Goal: Information Seeking & Learning: Learn about a topic

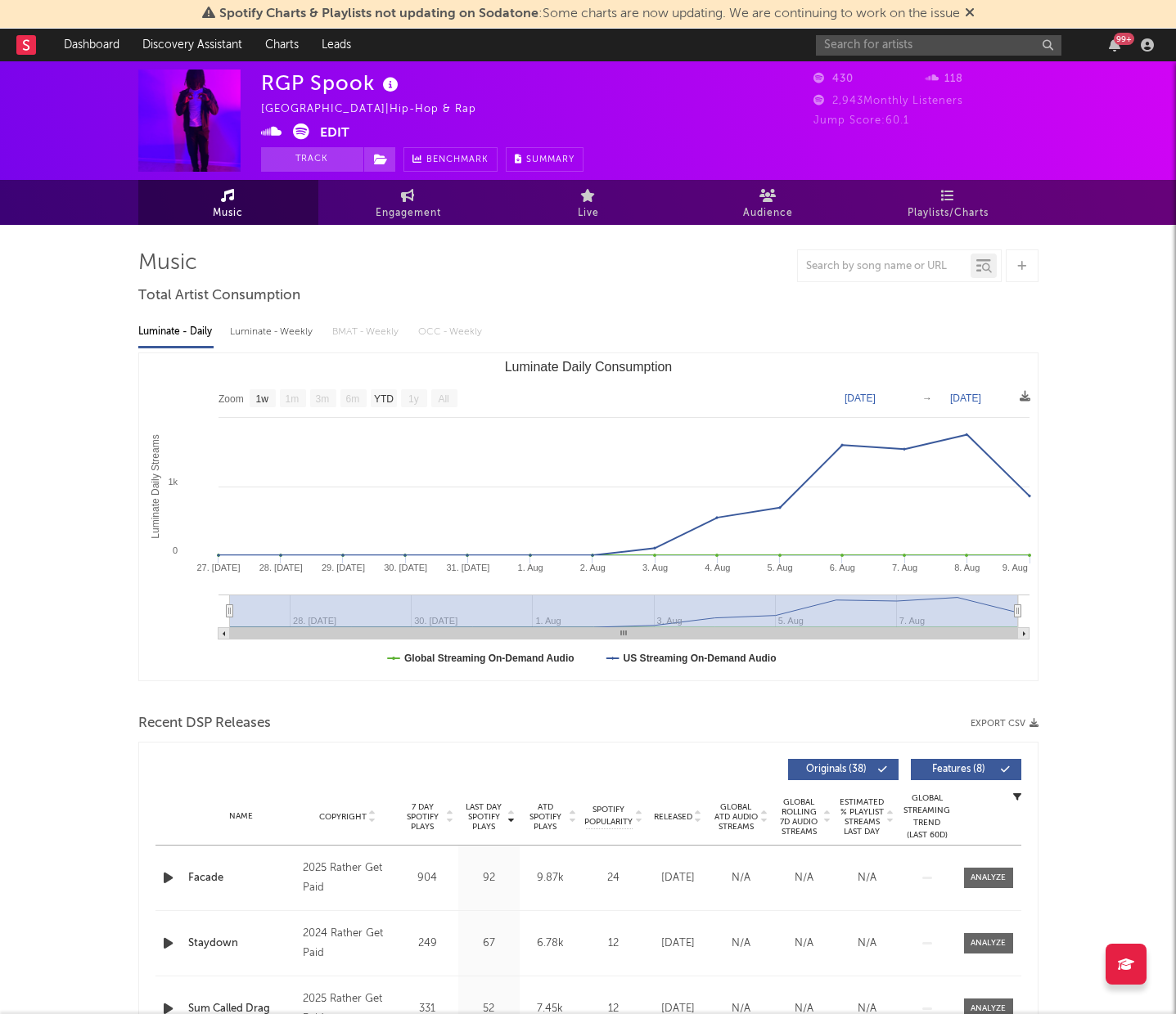
select select "1w"
click at [854, 43] on input "text" at bounding box center [938, 45] width 245 height 21
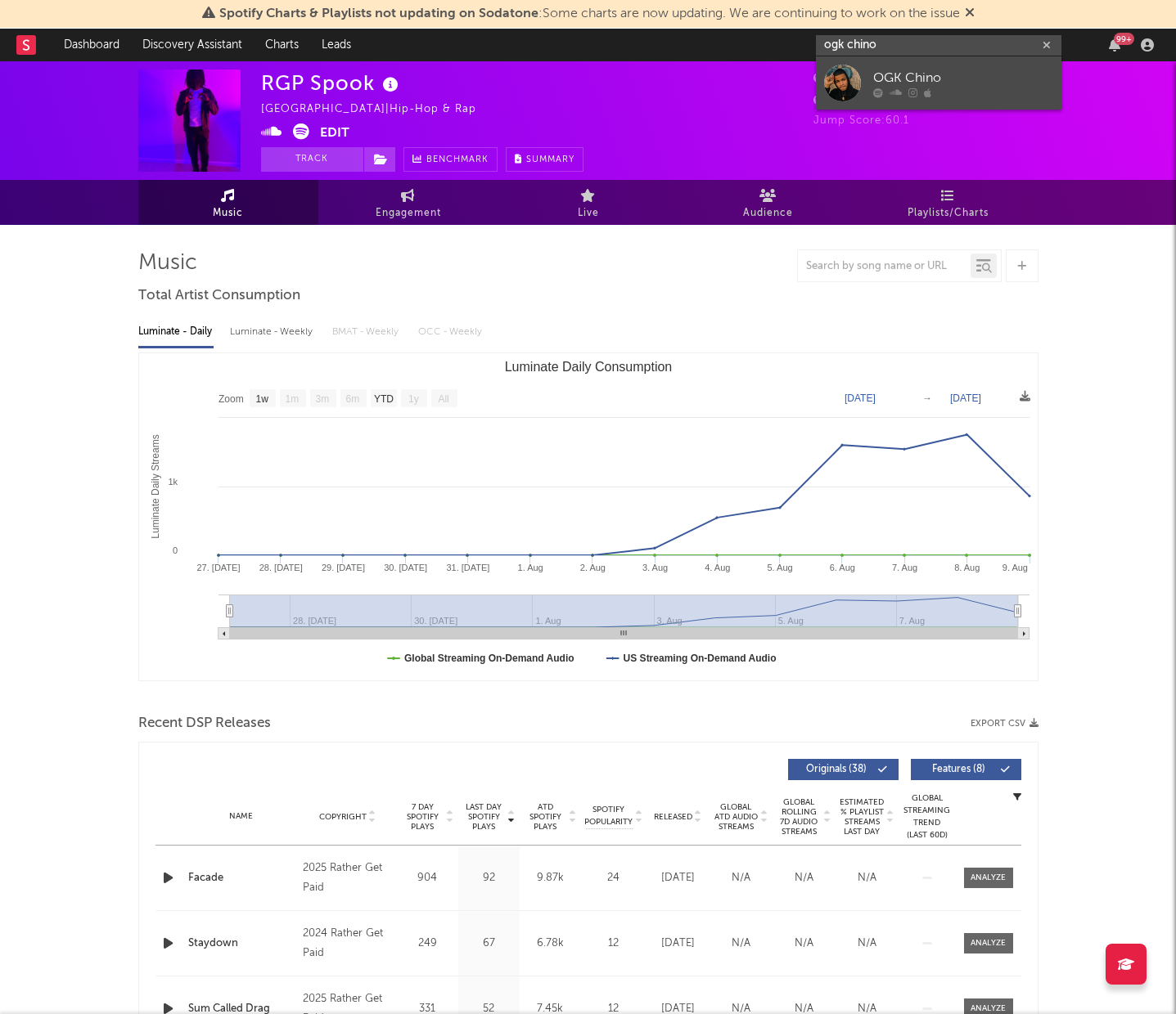
type input "ogk chino"
click at [905, 69] on div "OGK Chino" at bounding box center [962, 78] width 180 height 20
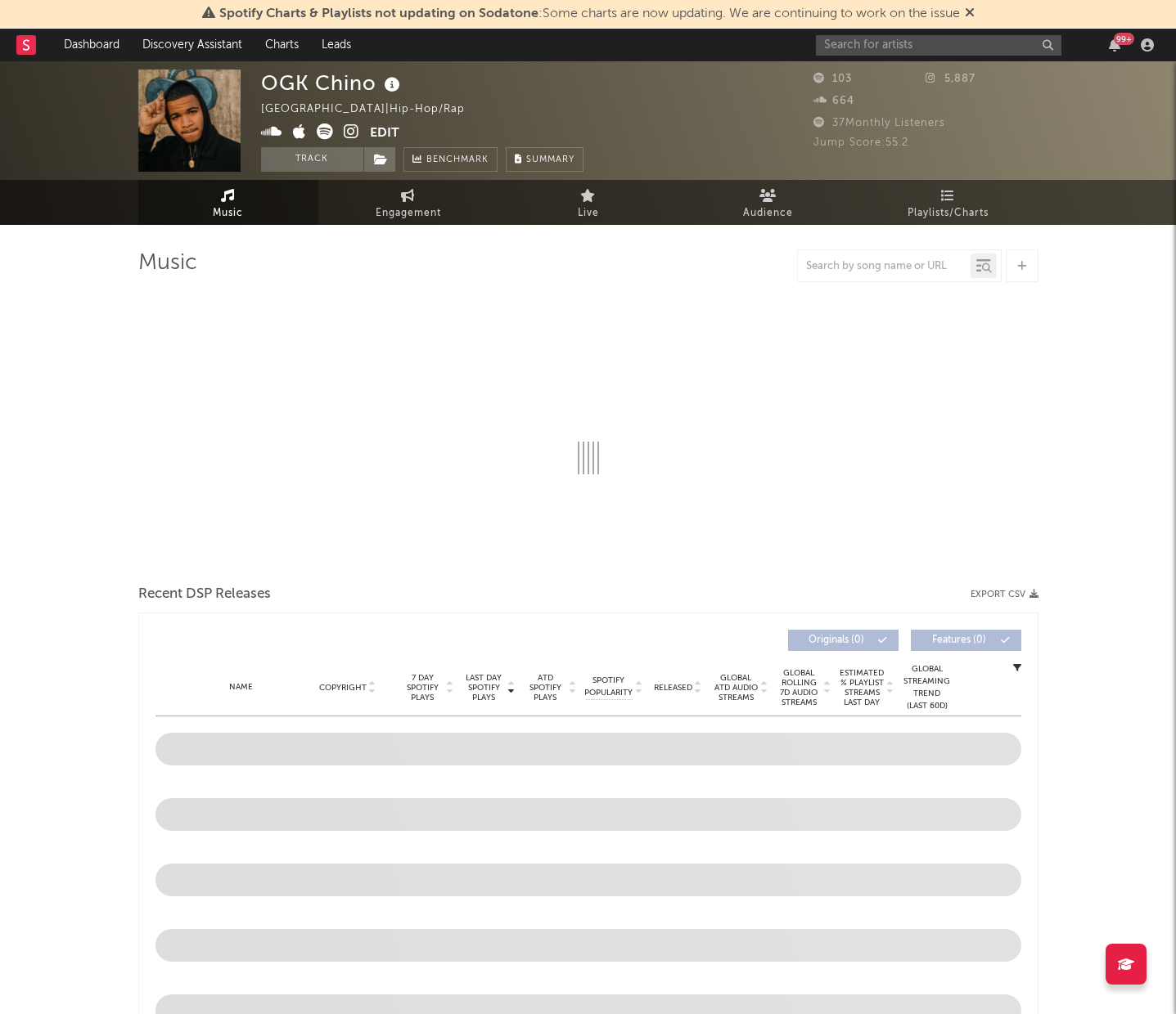
select select "1w"
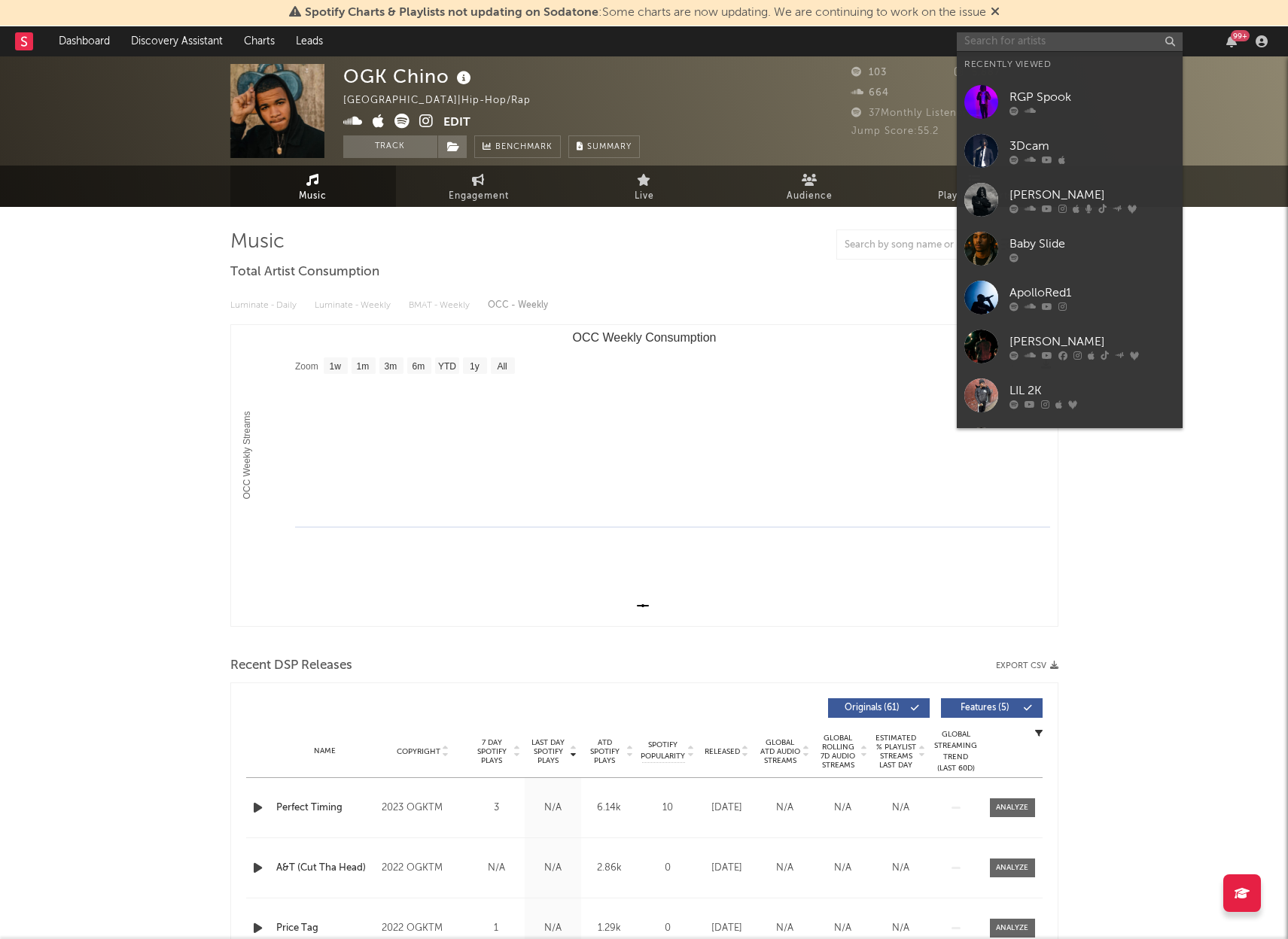
click at [1043, 38] on input "text" at bounding box center [1069, 41] width 226 height 19
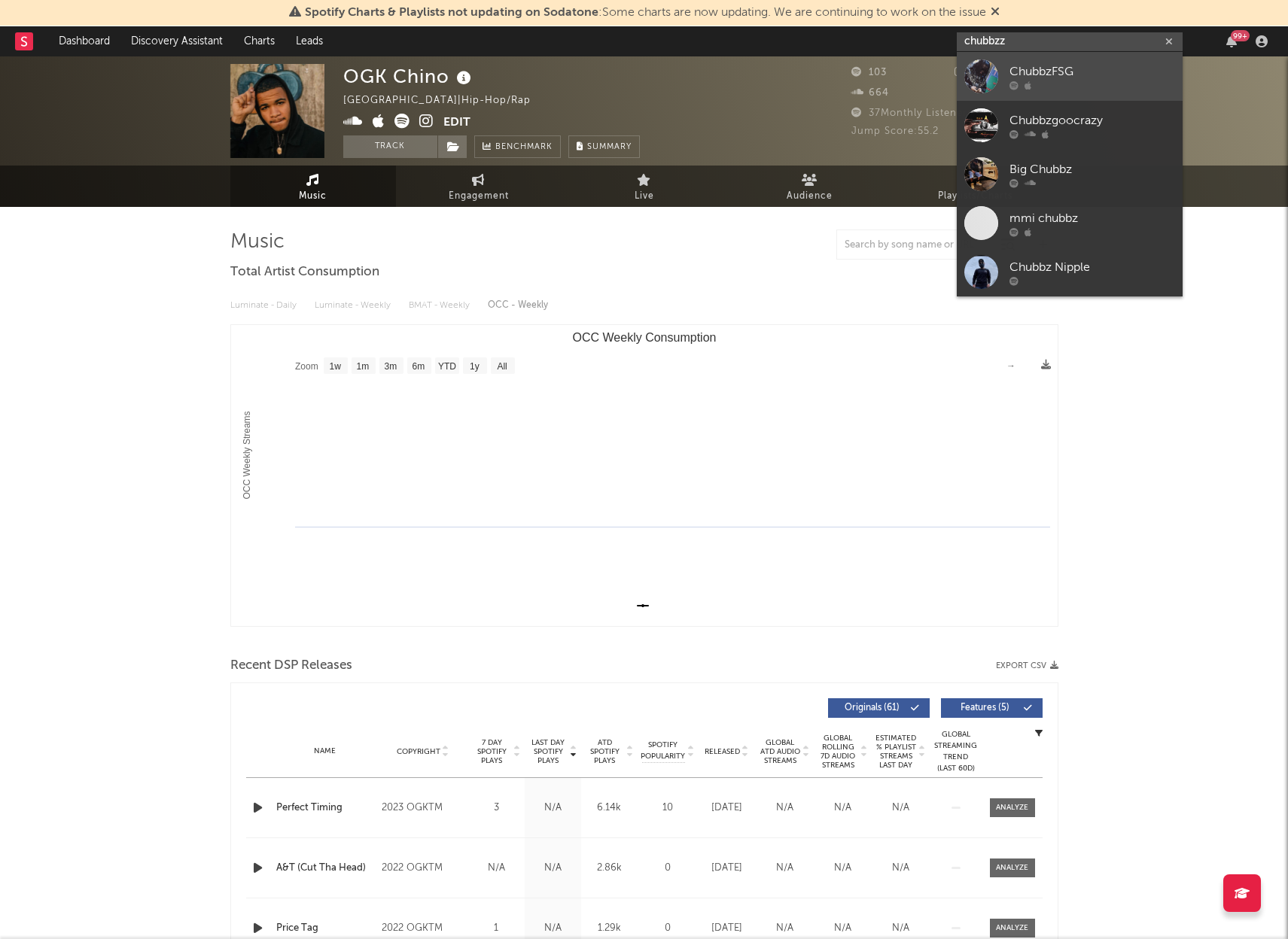
type input "chubbzz"
click at [1081, 71] on div "ChubbzFSG" at bounding box center [1092, 72] width 165 height 18
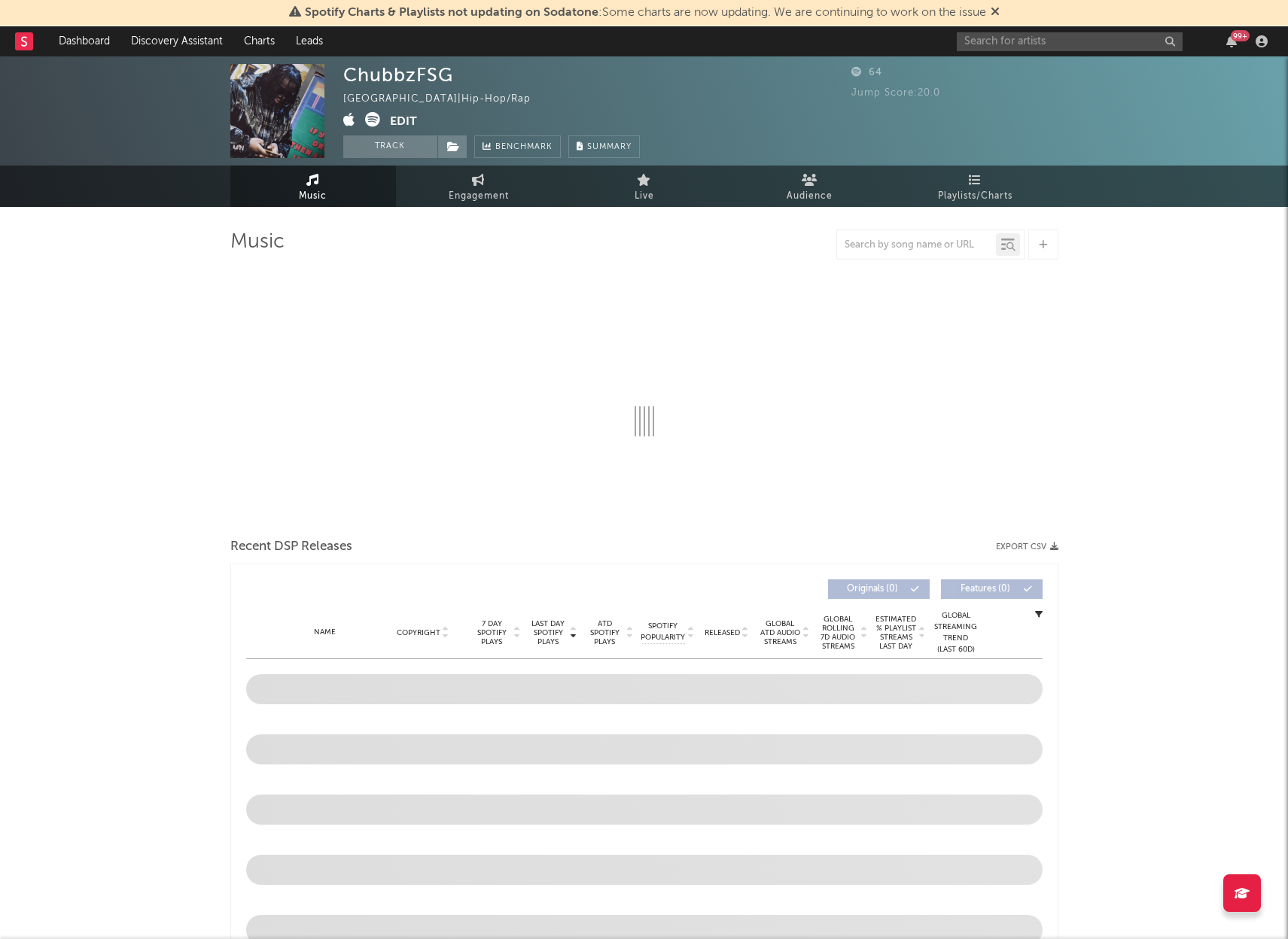
select select "1w"
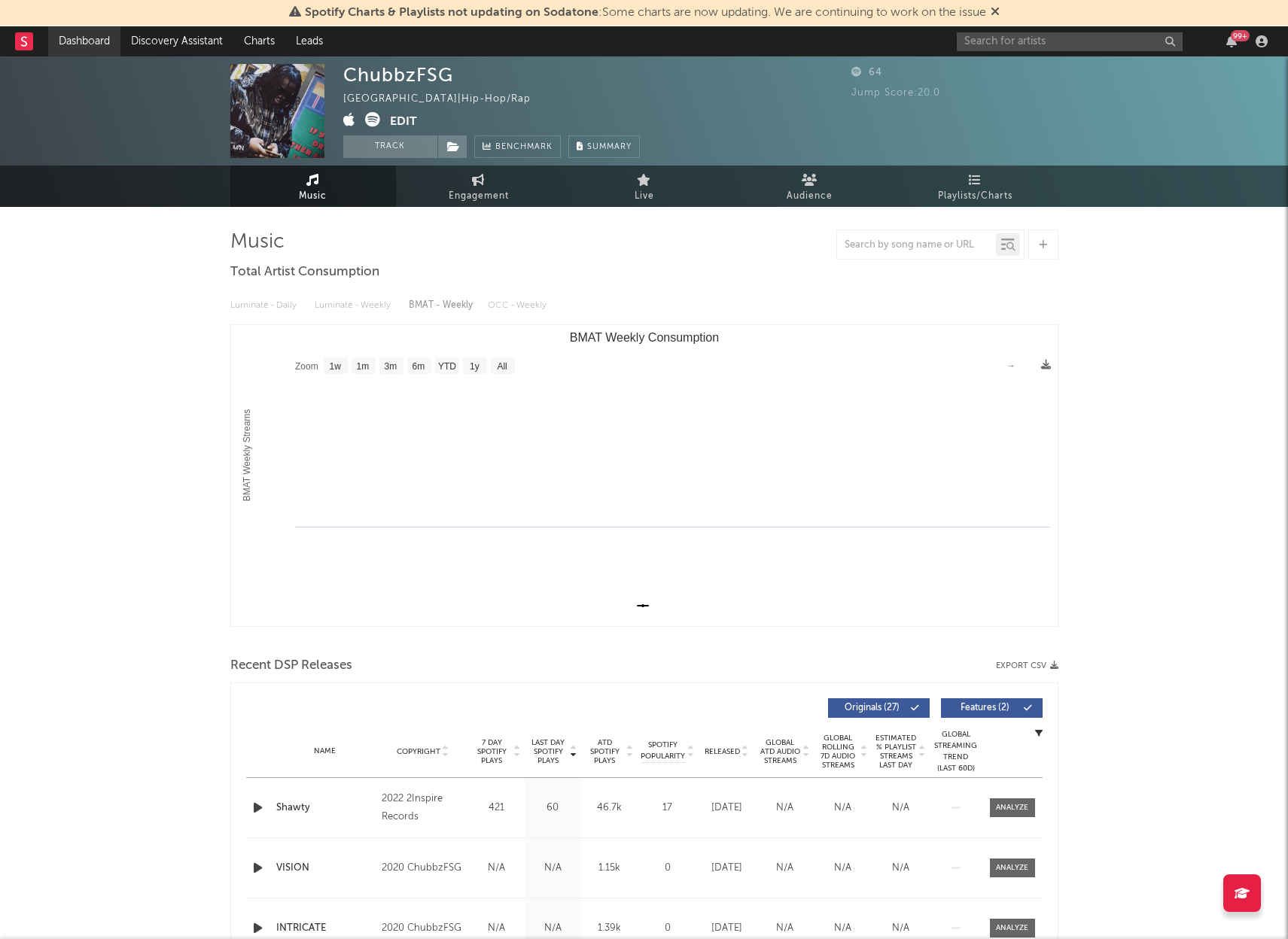
click at [92, 37] on link "Dashboard" at bounding box center [83, 41] width 72 height 30
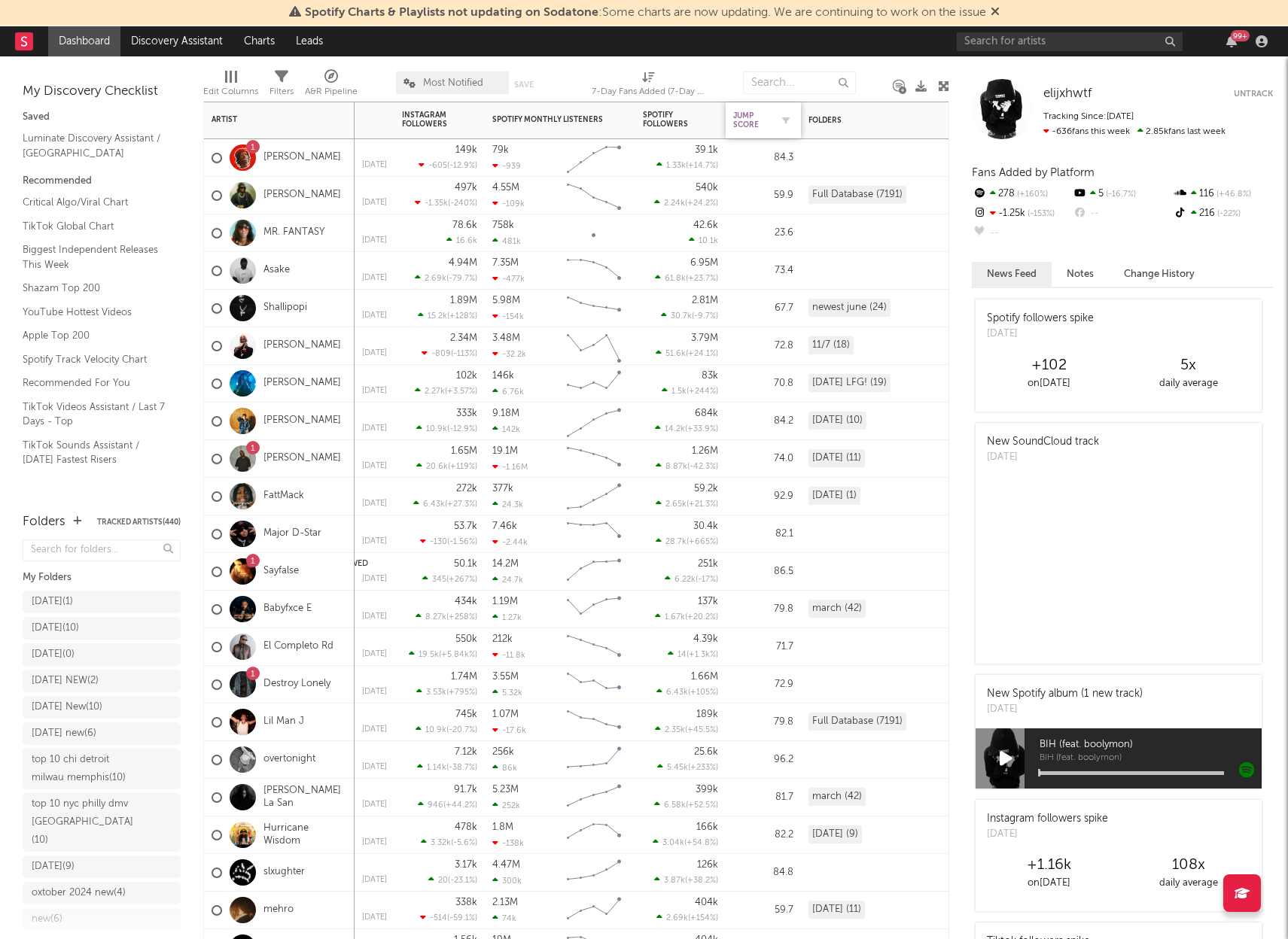
click at [743, 119] on div "Jump Score" at bounding box center [753, 121] width 38 height 18
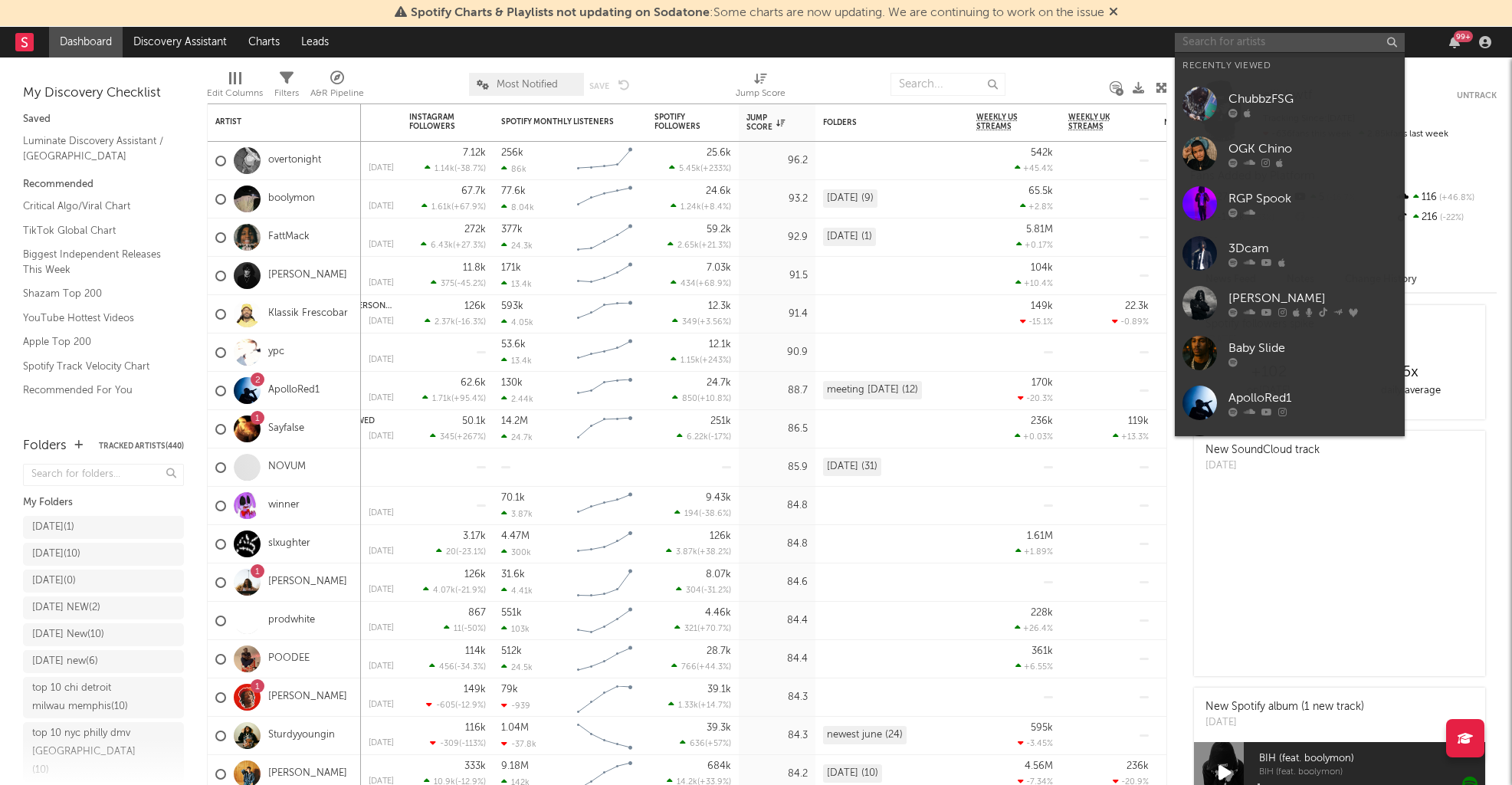
click at [1101, 39] on input "text" at bounding box center [1289, 42] width 230 height 19
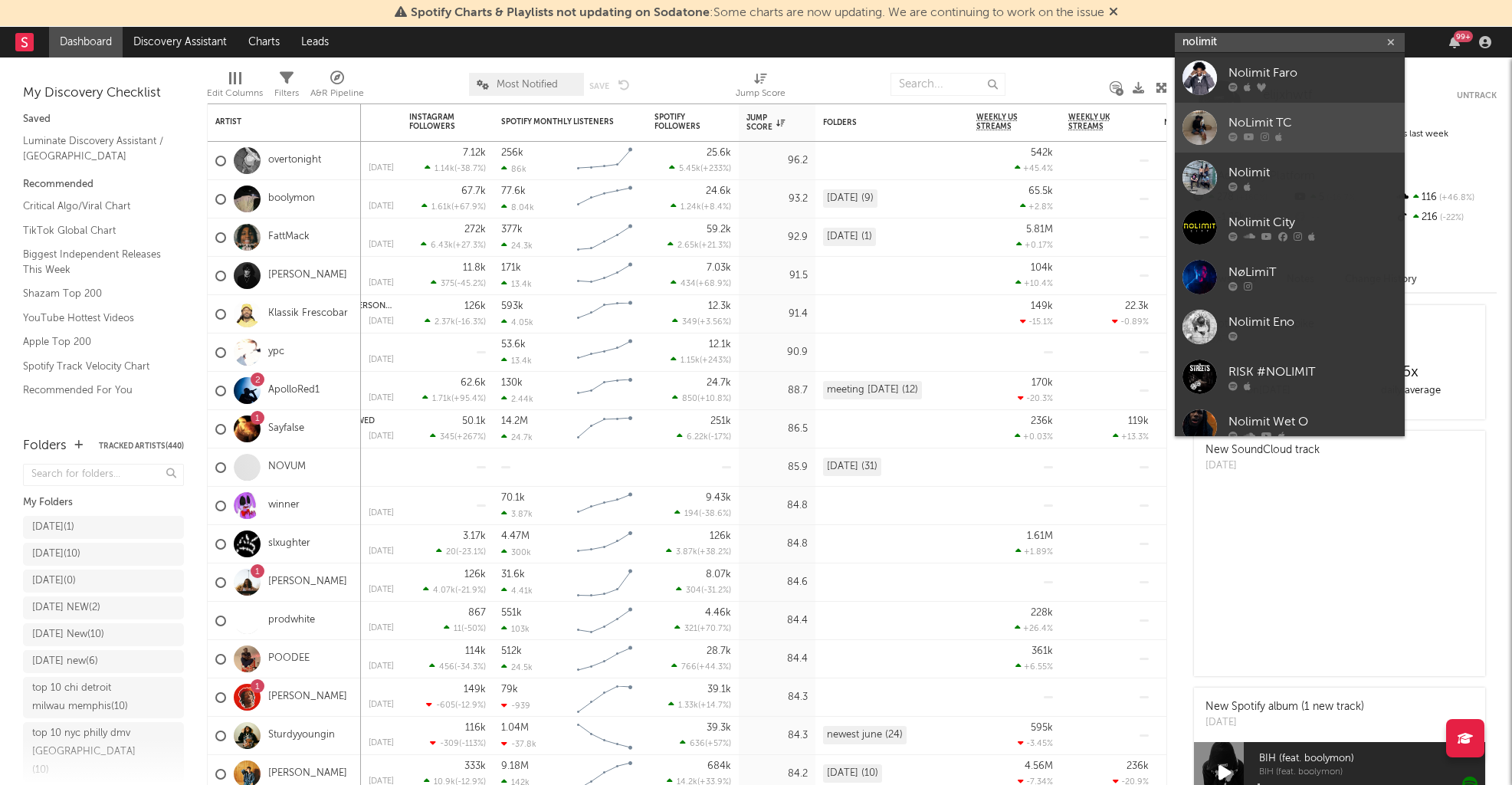
type input "nolimit"
click at [1101, 119] on div "NoLimit TC" at bounding box center [1313, 123] width 168 height 19
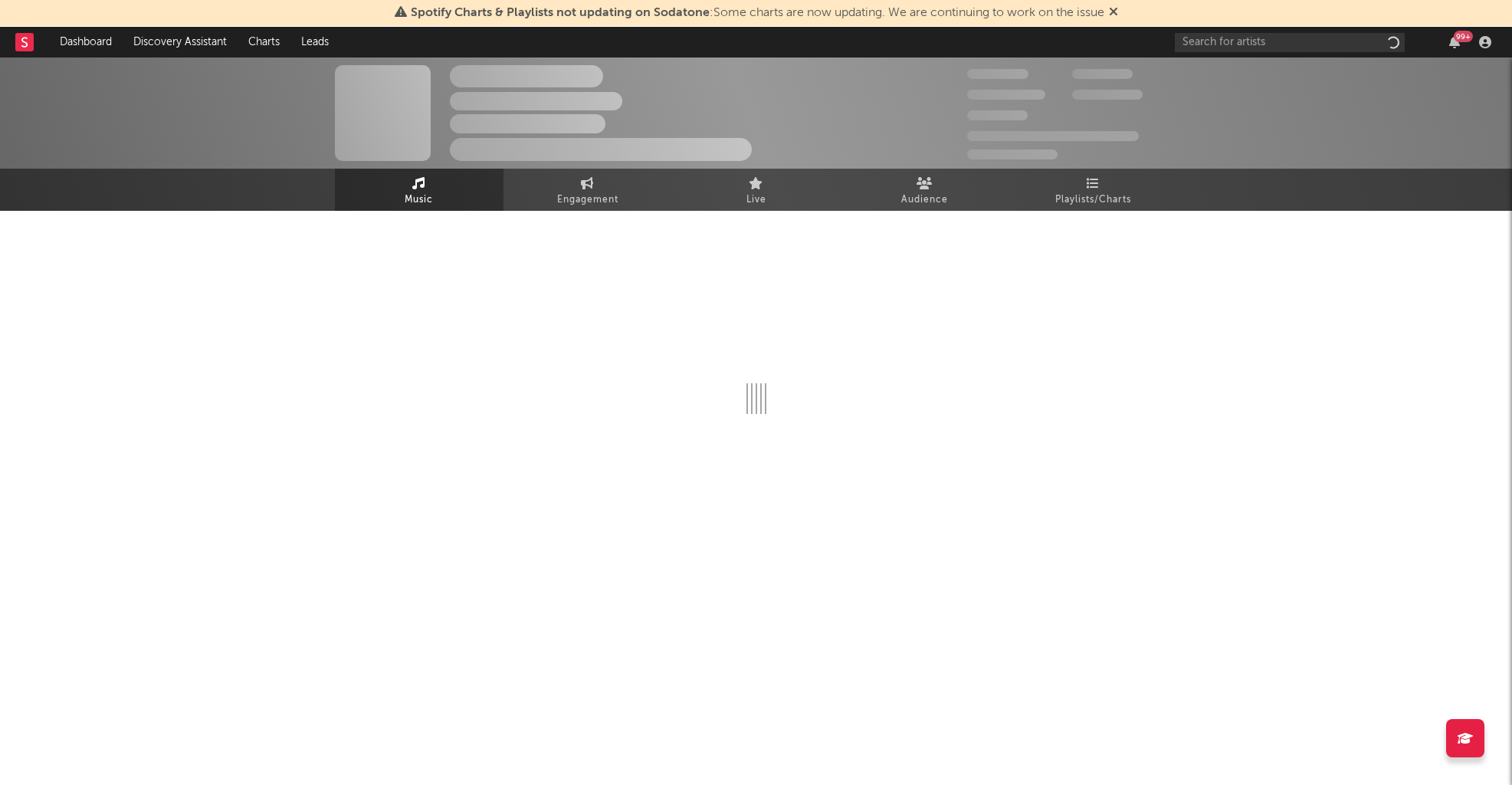
select select "1w"
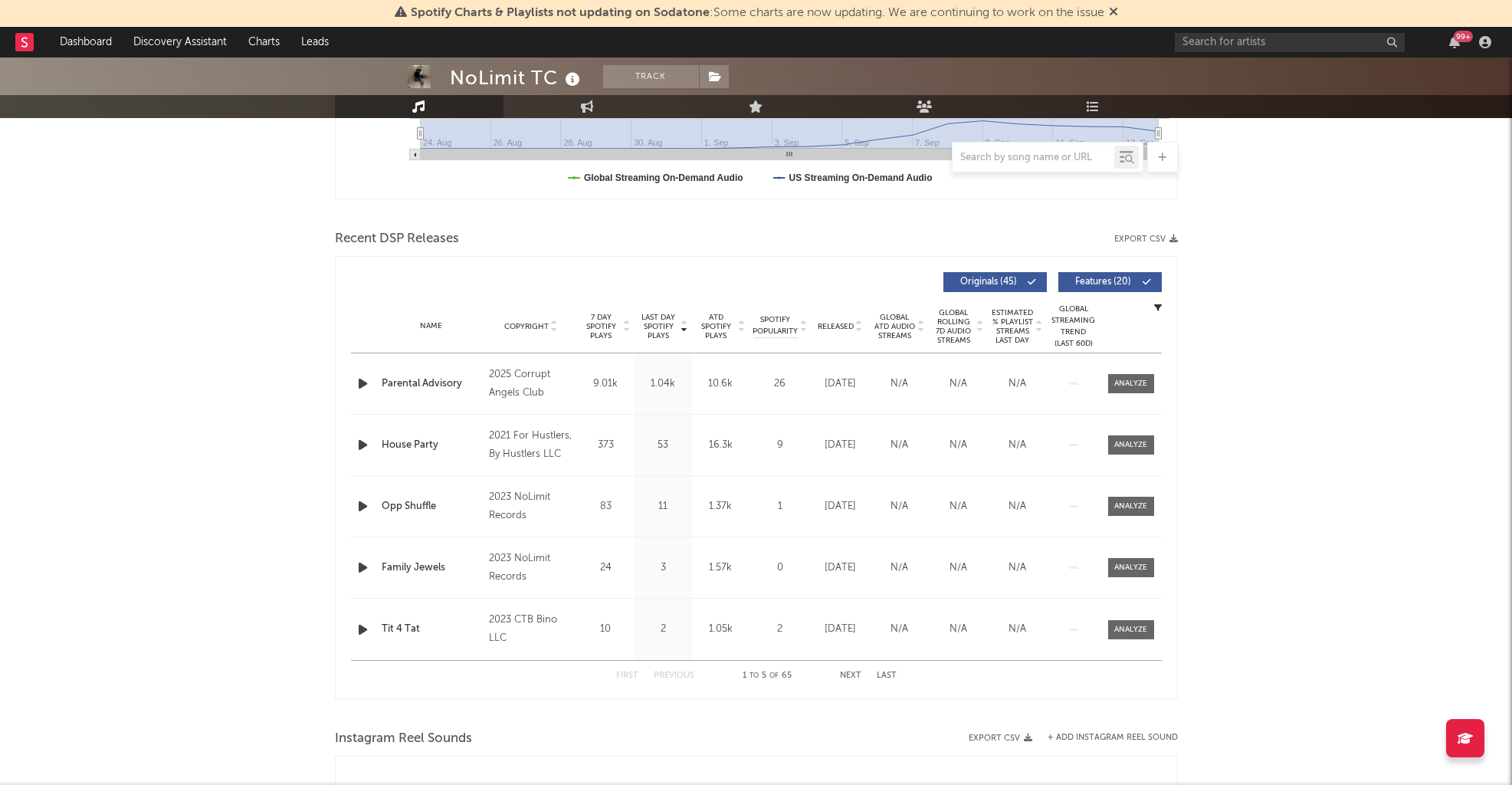
scroll to position [443, 0]
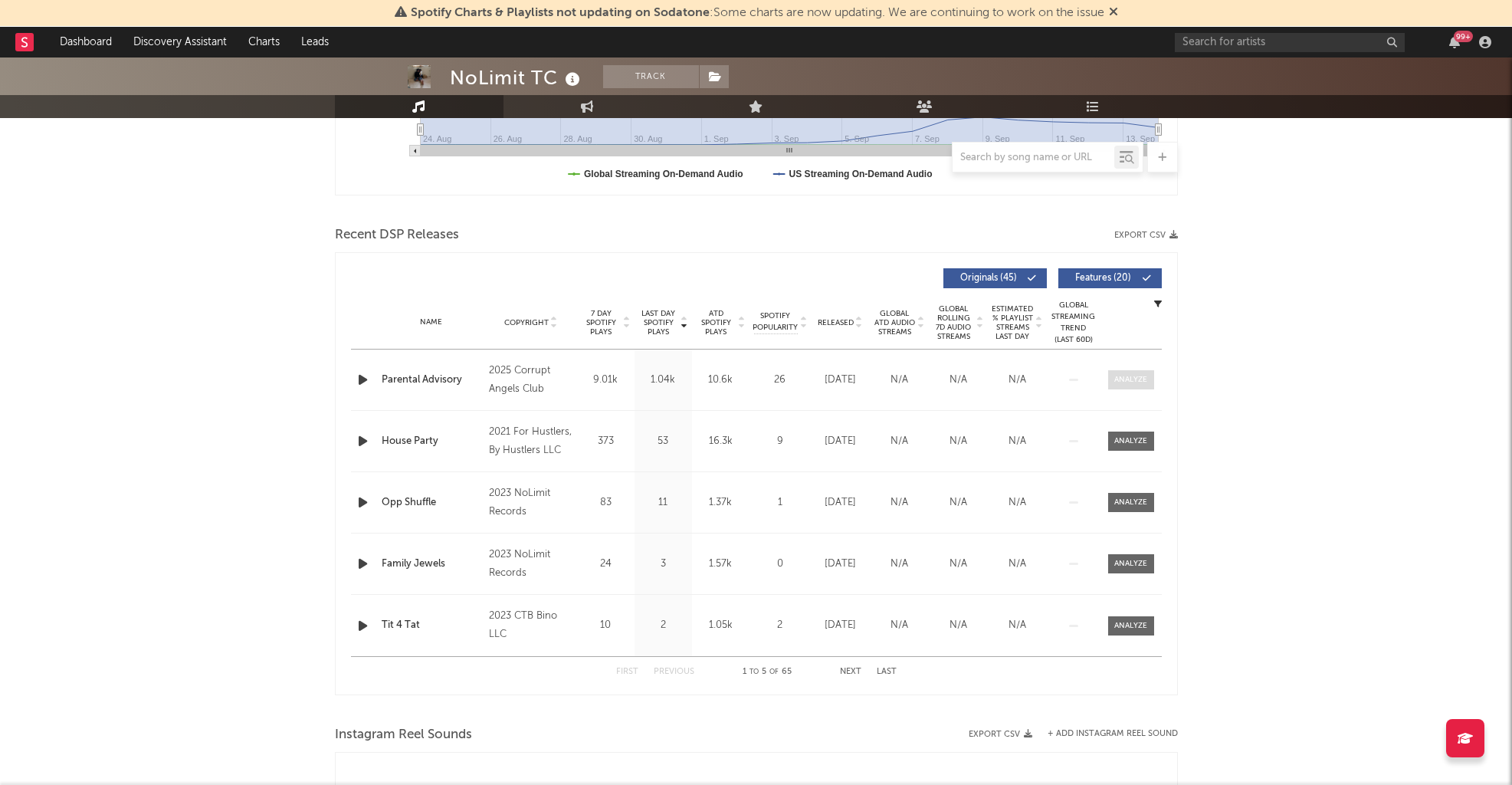
click at [1101, 385] on div at bounding box center [1130, 380] width 33 height 12
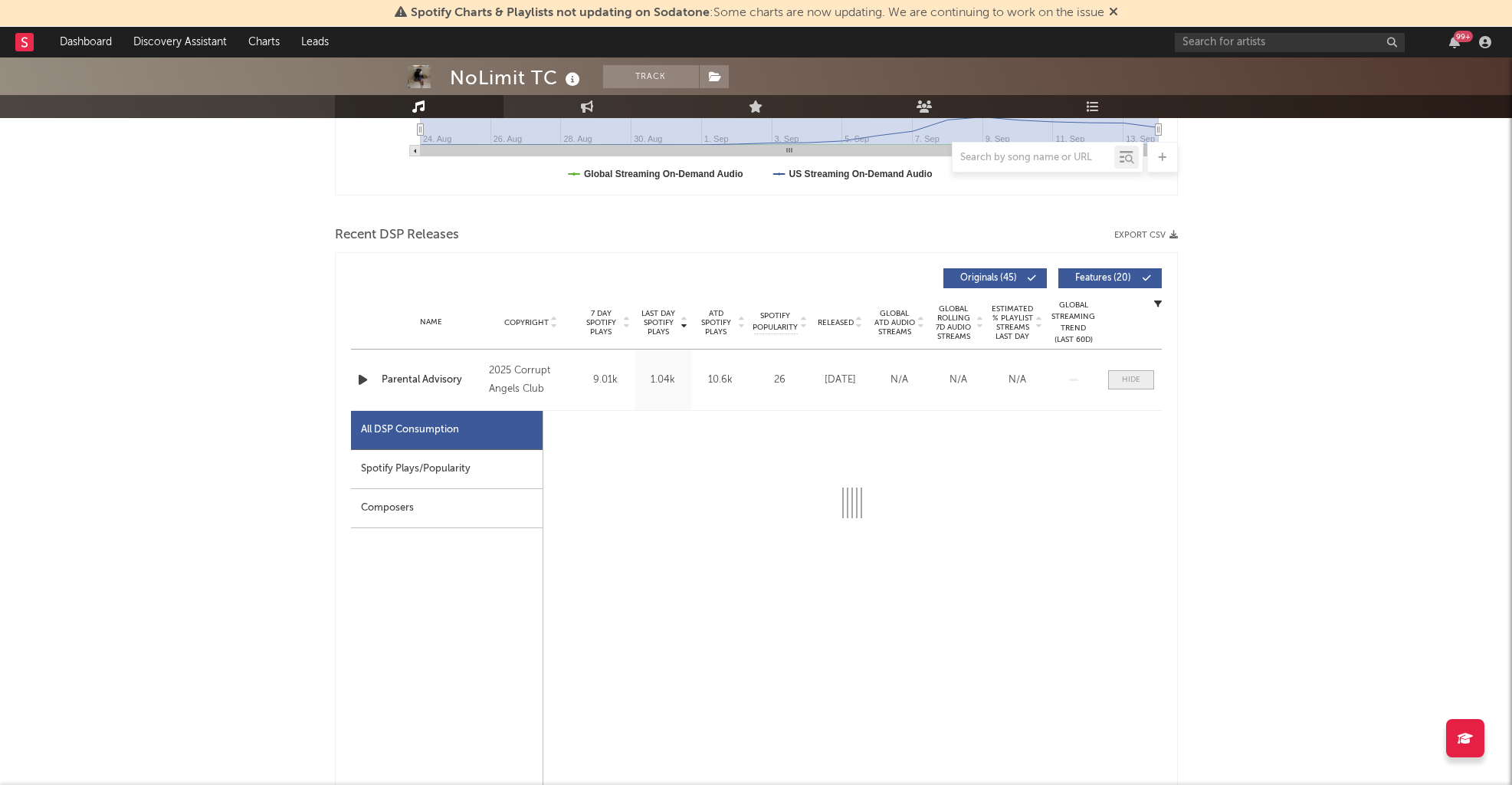
select select "1w"
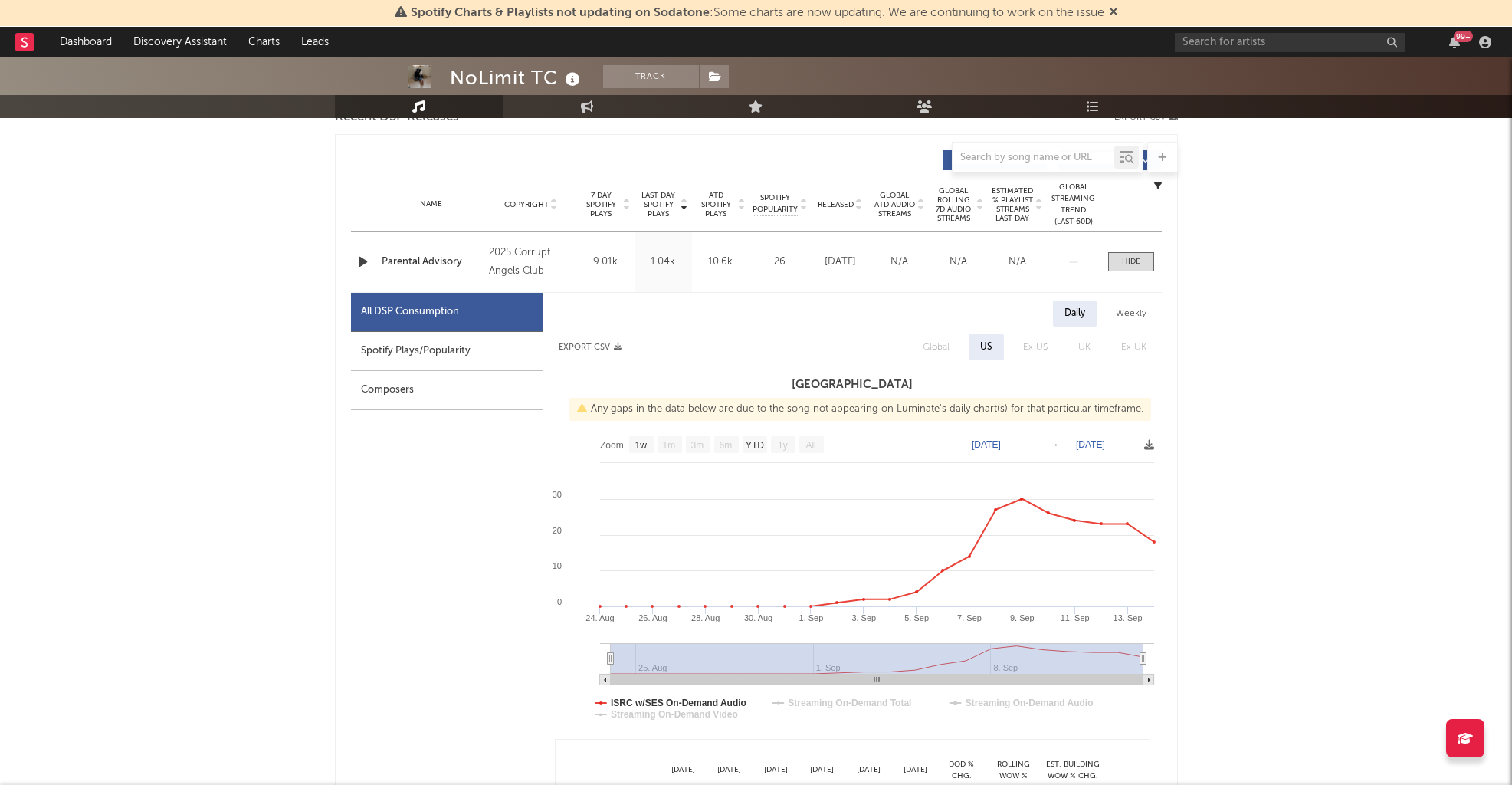
scroll to position [573, 0]
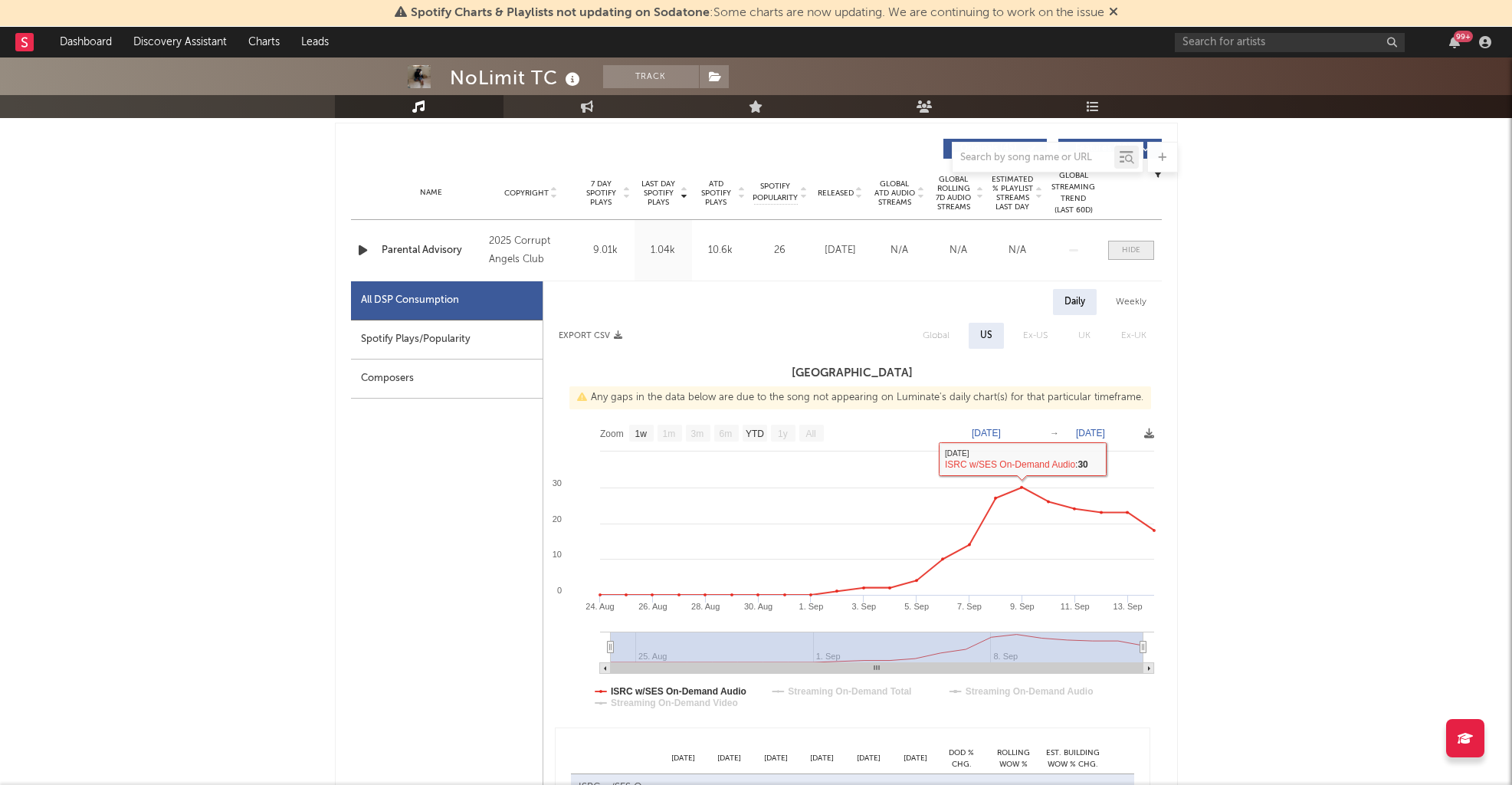
click at [1101, 254] on span at bounding box center [1131, 250] width 46 height 19
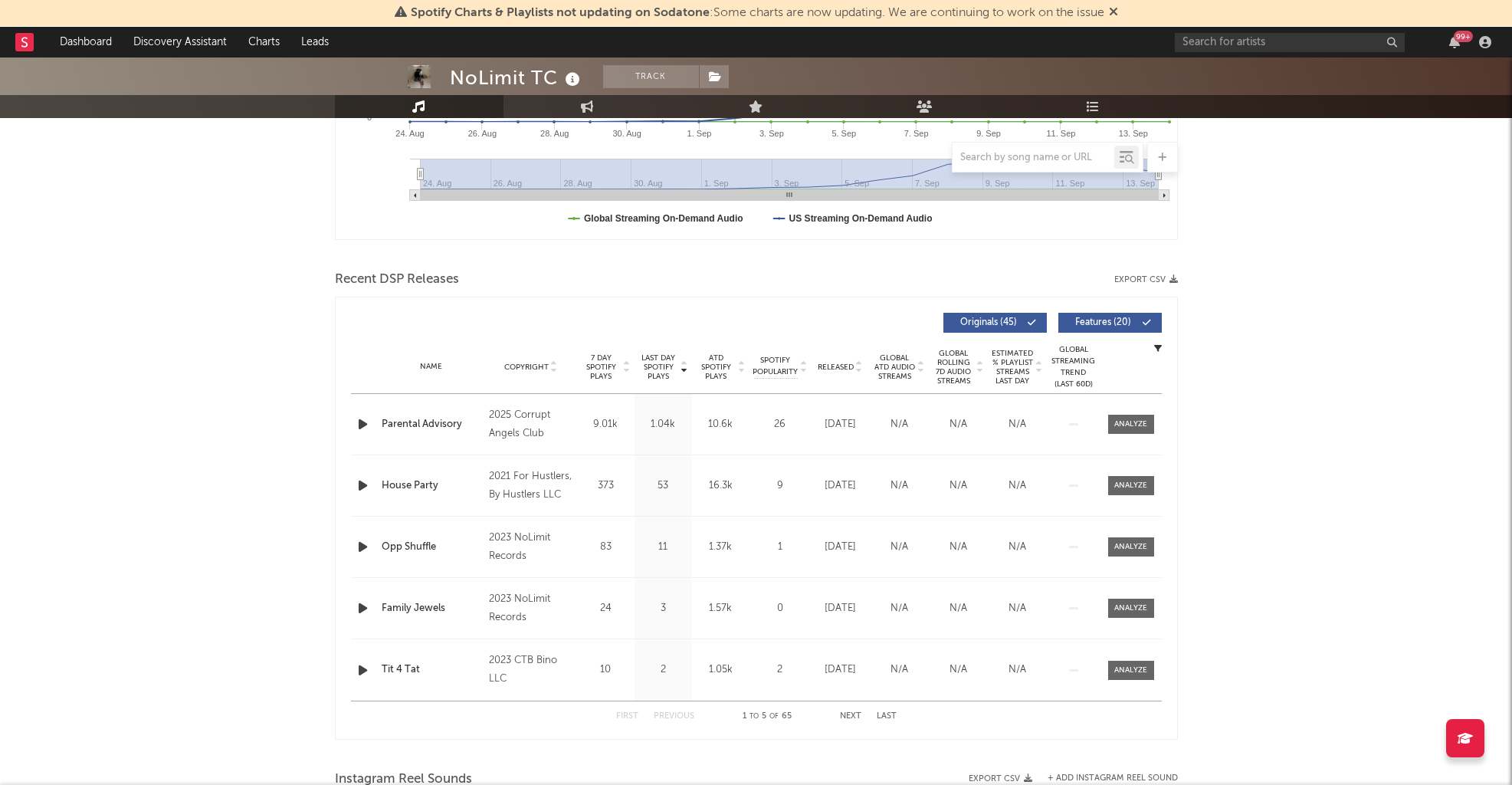
scroll to position [408, 0]
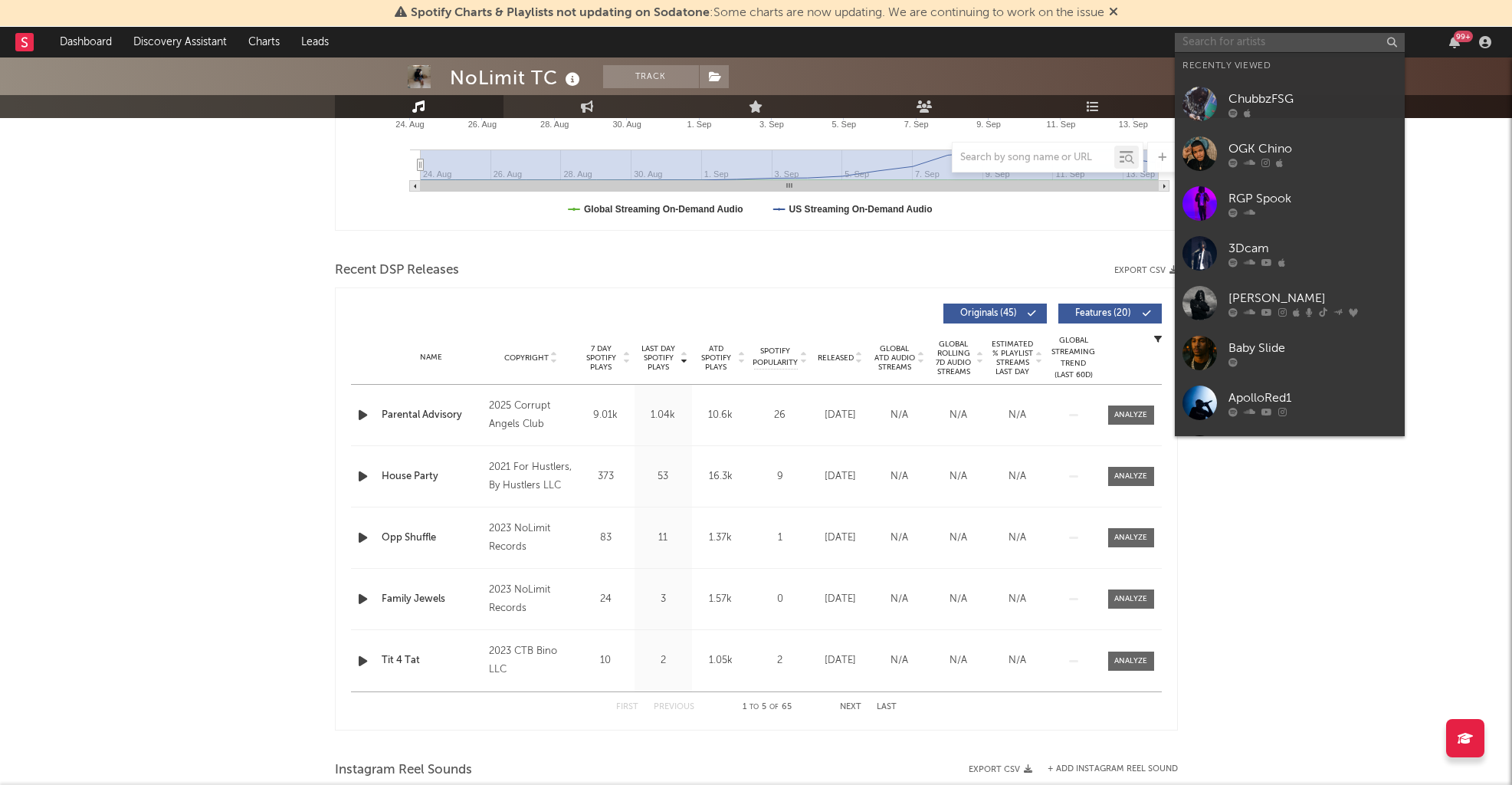
click at [1101, 42] on input "text" at bounding box center [1289, 42] width 230 height 19
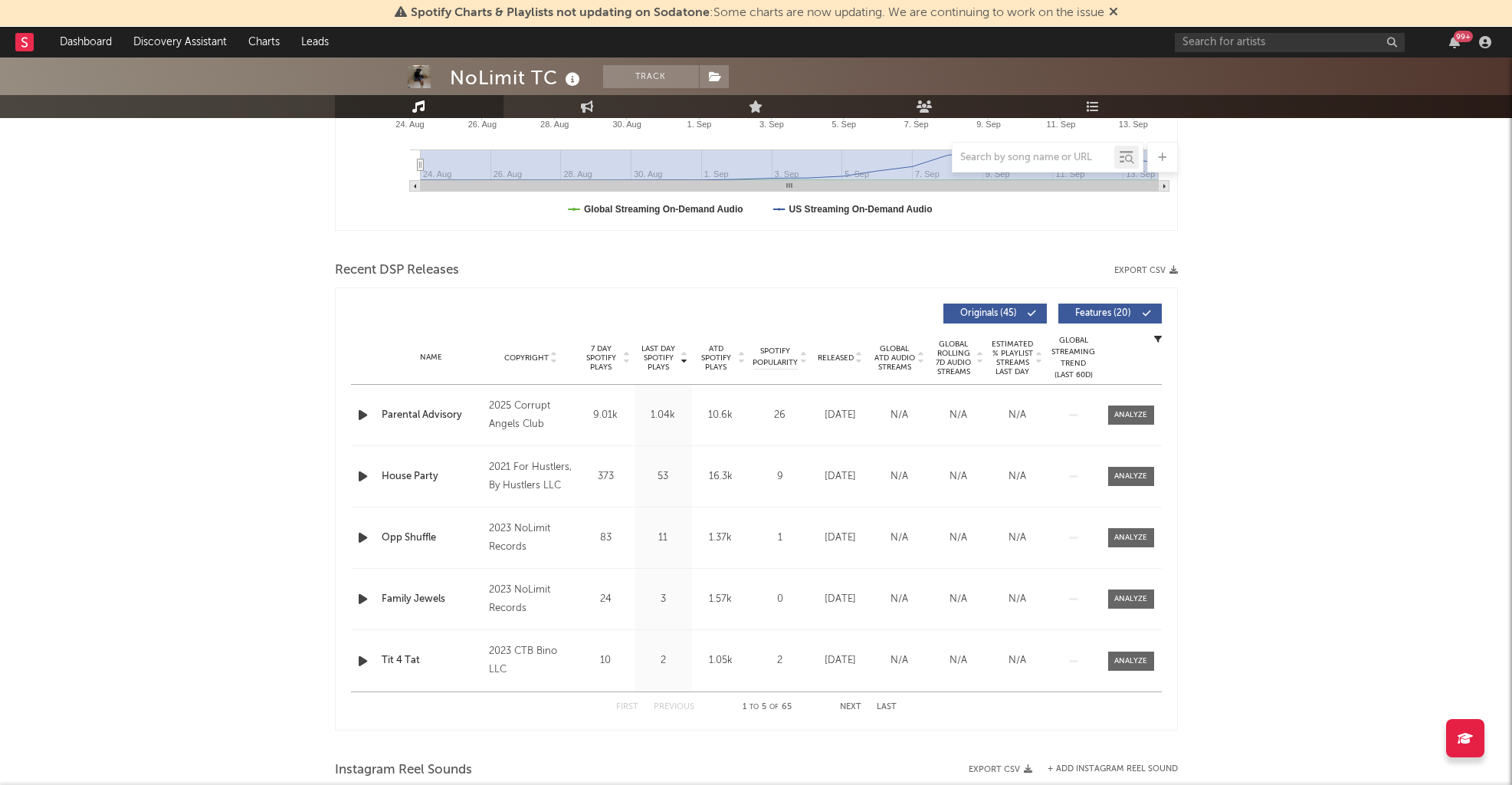
click at [1101, 17] on icon at bounding box center [1113, 11] width 9 height 13
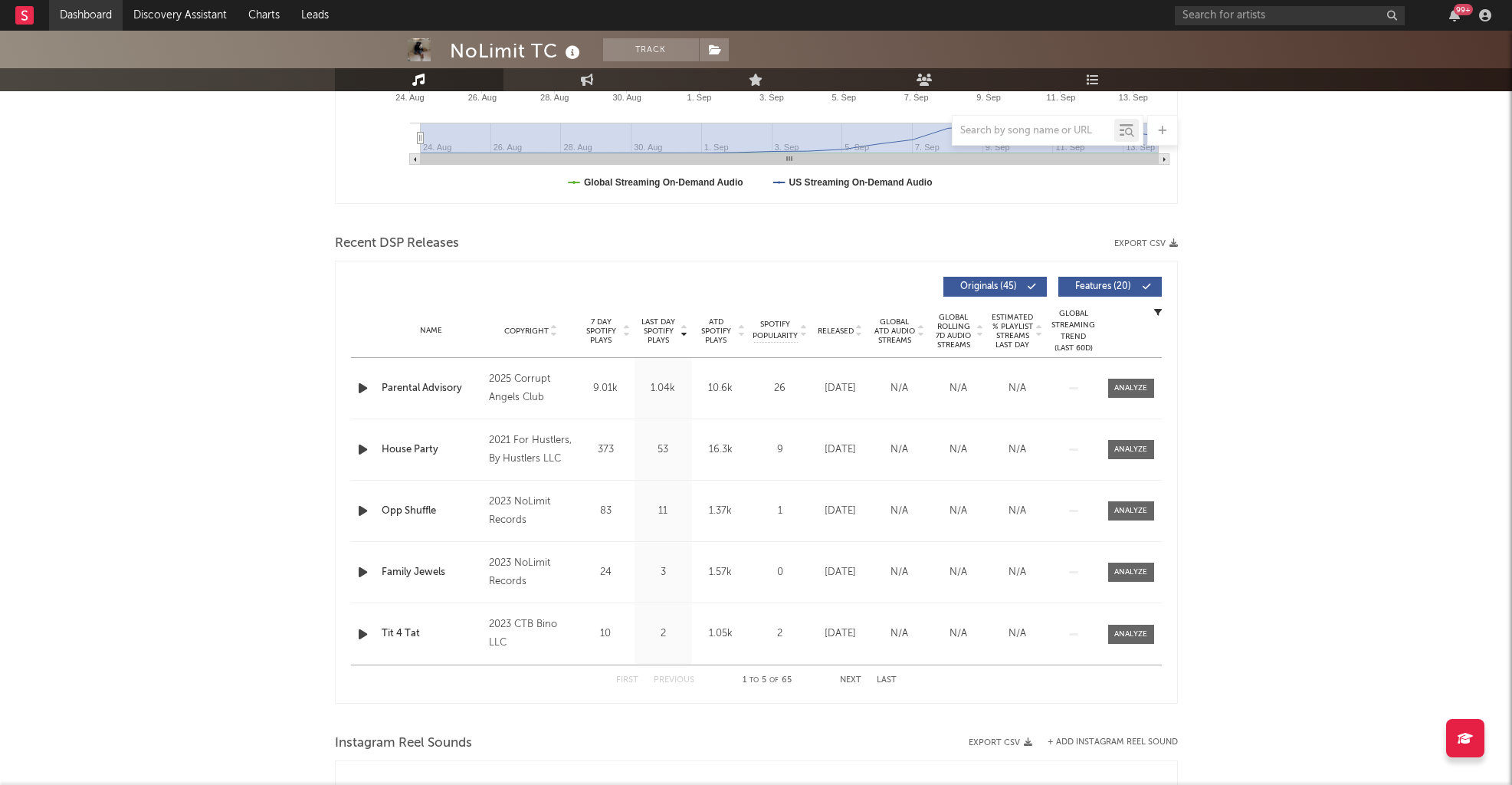
click at [77, 18] on link "Dashboard" at bounding box center [85, 15] width 73 height 30
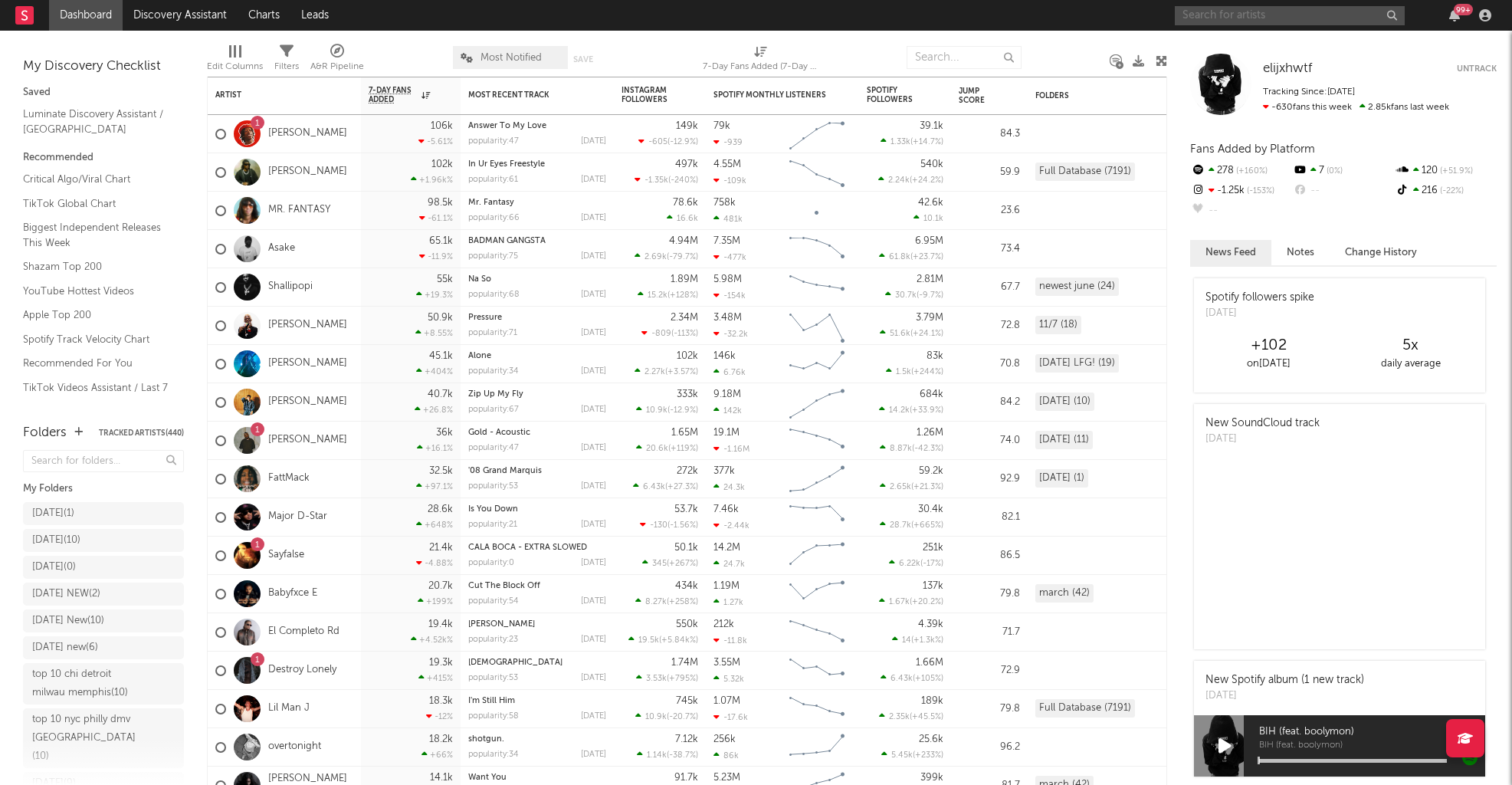
click at [1101, 13] on input "text" at bounding box center [1289, 15] width 230 height 19
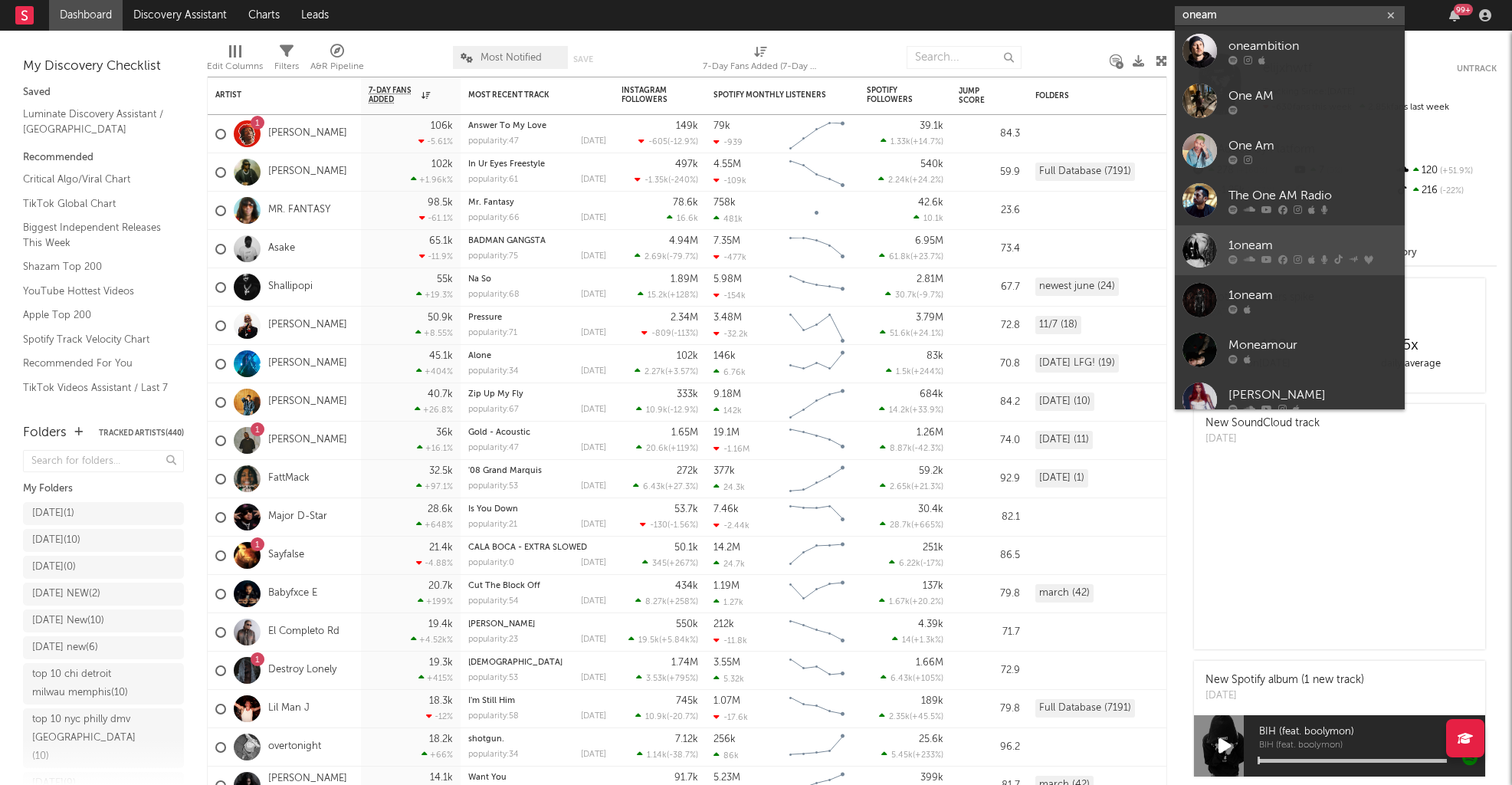
type input "oneam"
click at [1101, 239] on div "1oneam" at bounding box center [1313, 246] width 168 height 19
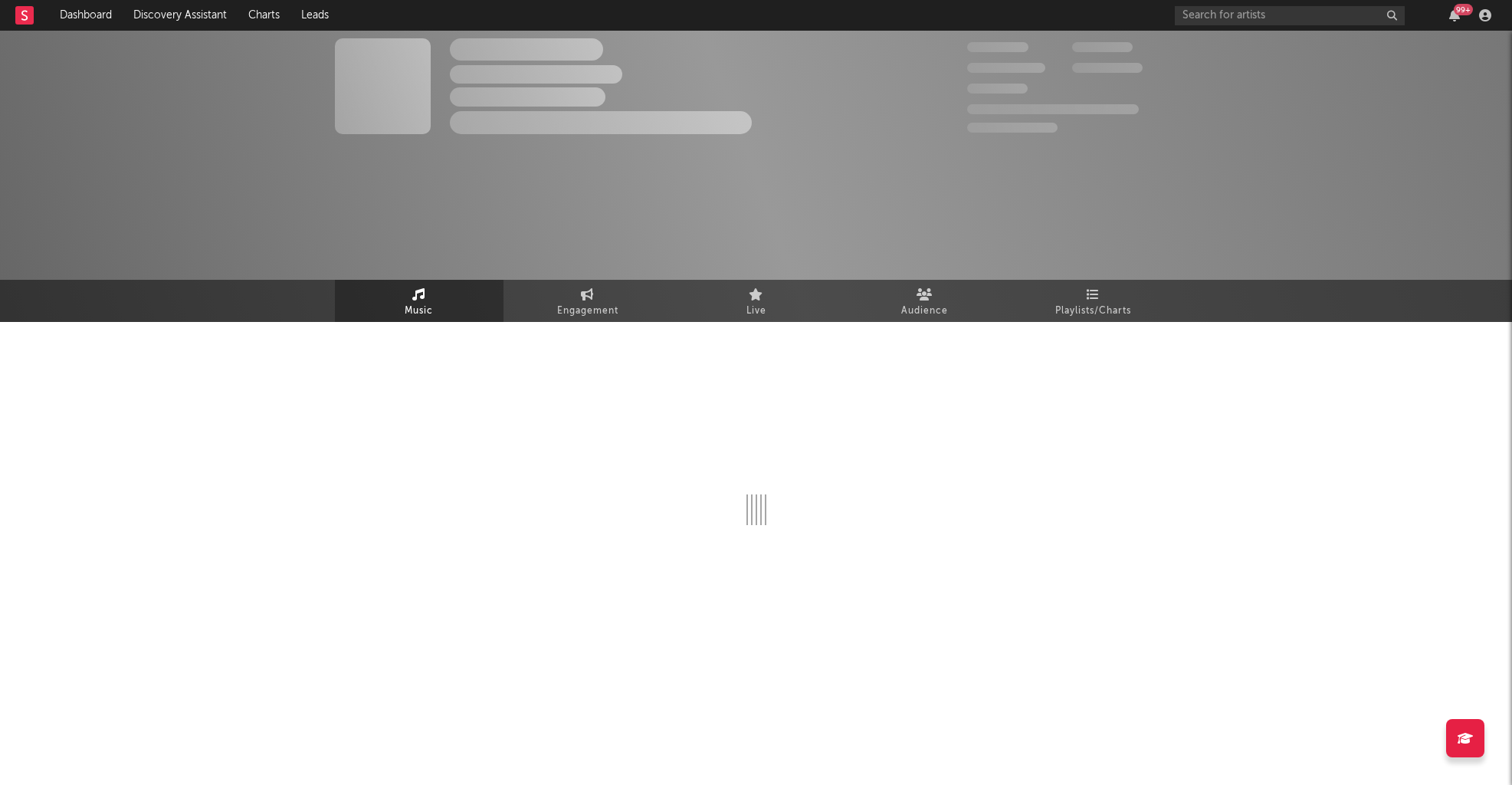
select select "6m"
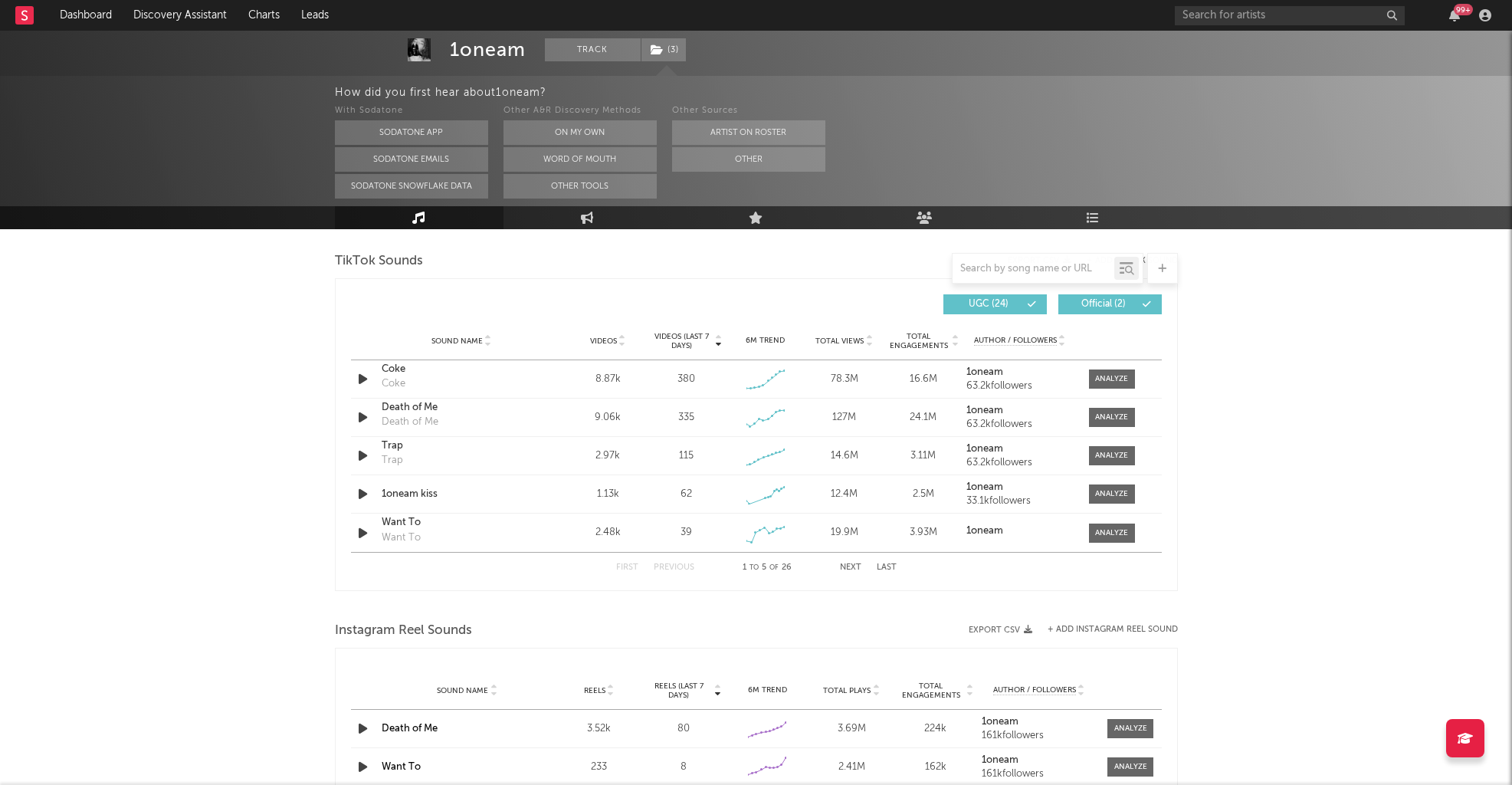
scroll to position [1030, 0]
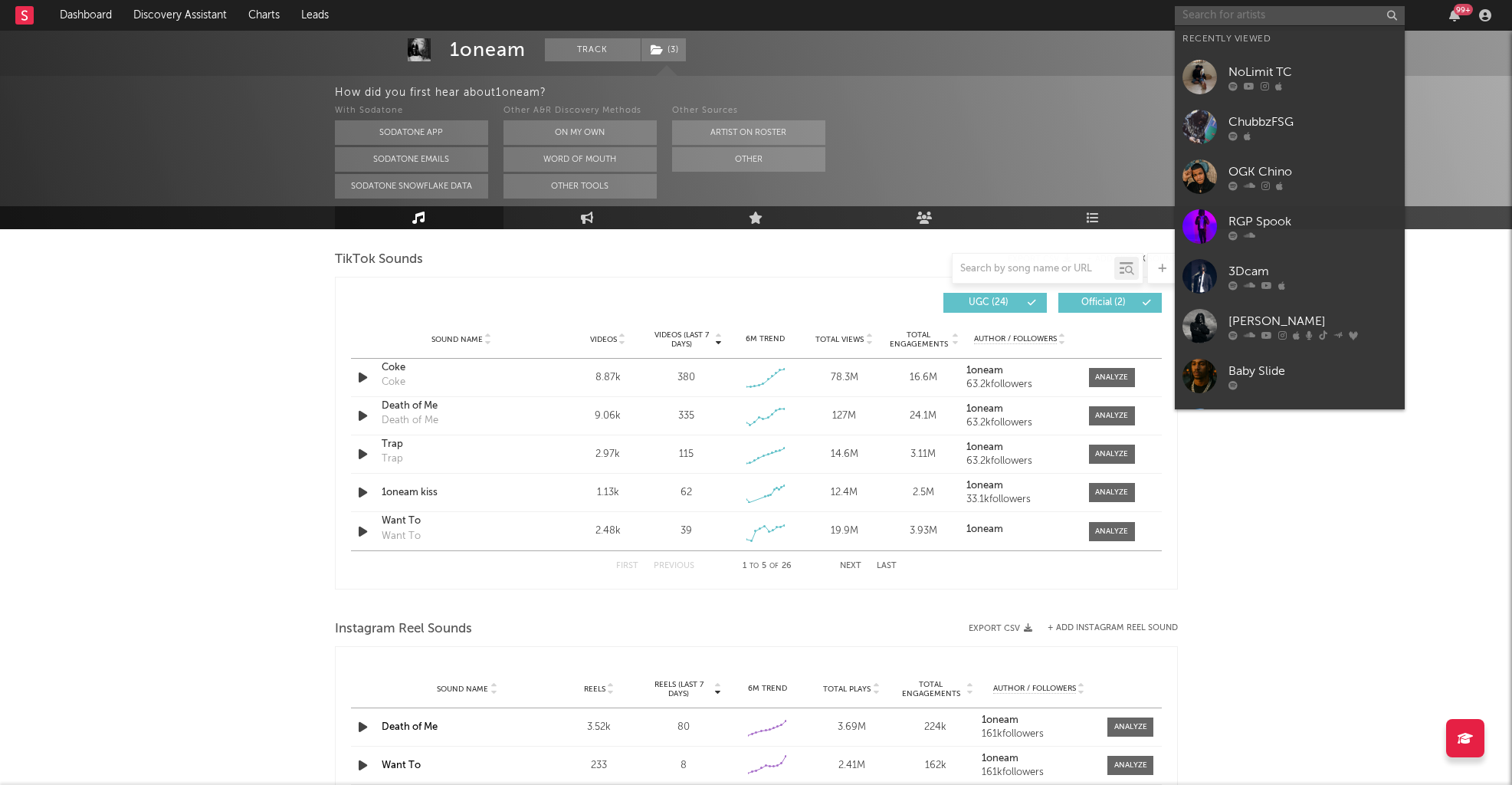
click at [1101, 10] on input "text" at bounding box center [1289, 15] width 230 height 19
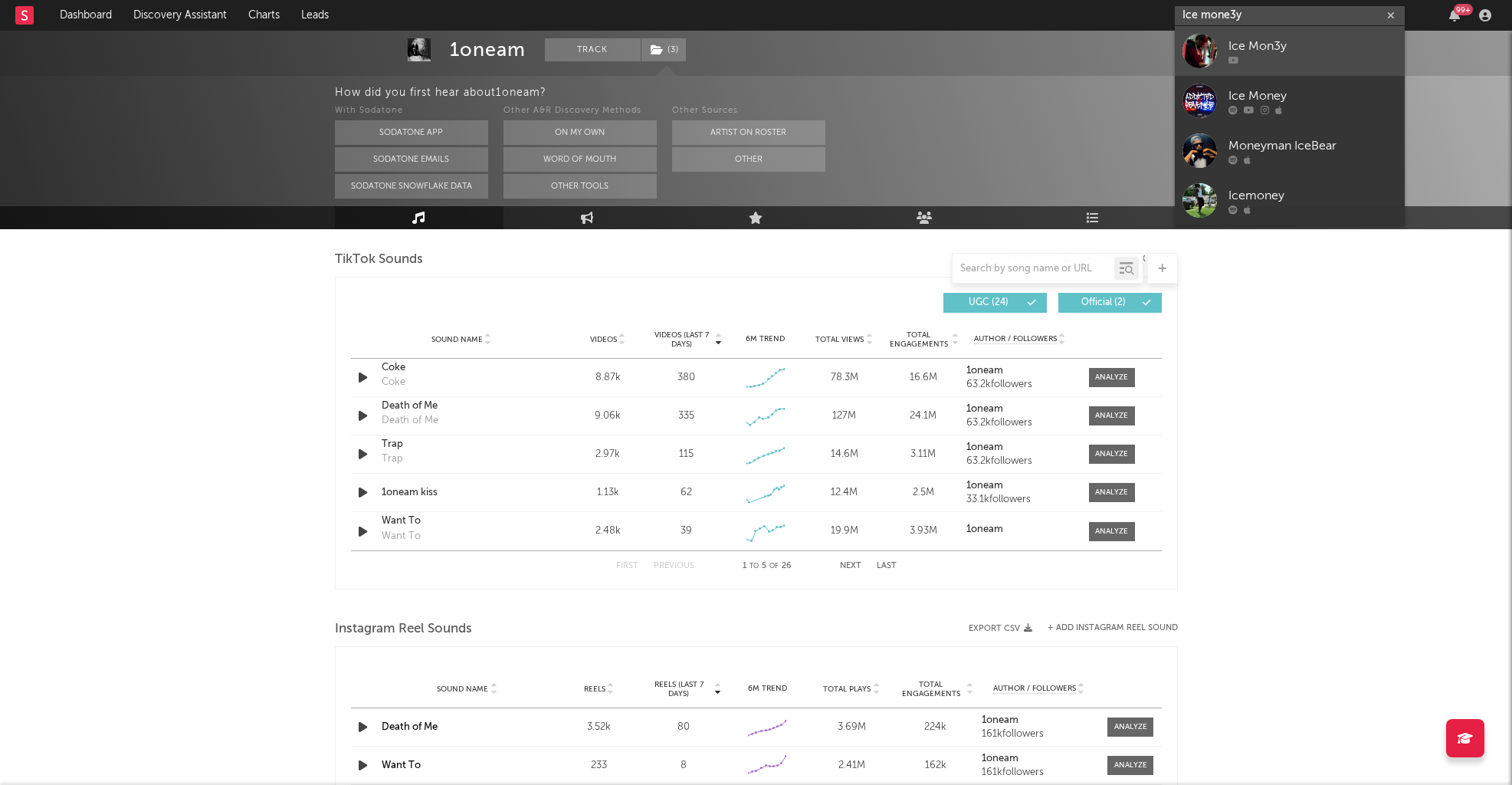
type input "Ice mone3y"
click at [1101, 45] on div "Ice Mon3y" at bounding box center [1313, 46] width 168 height 19
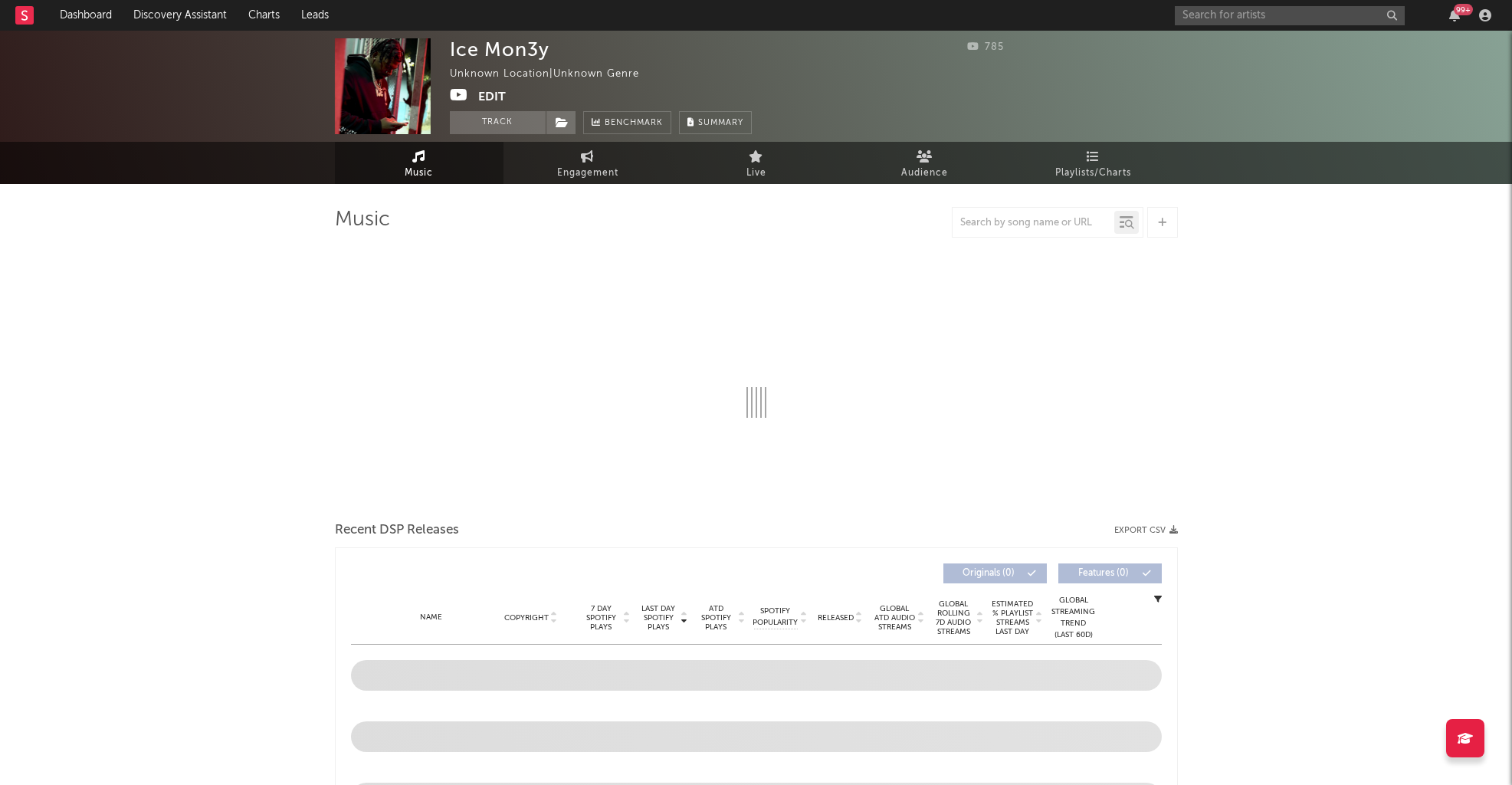
select select "1w"
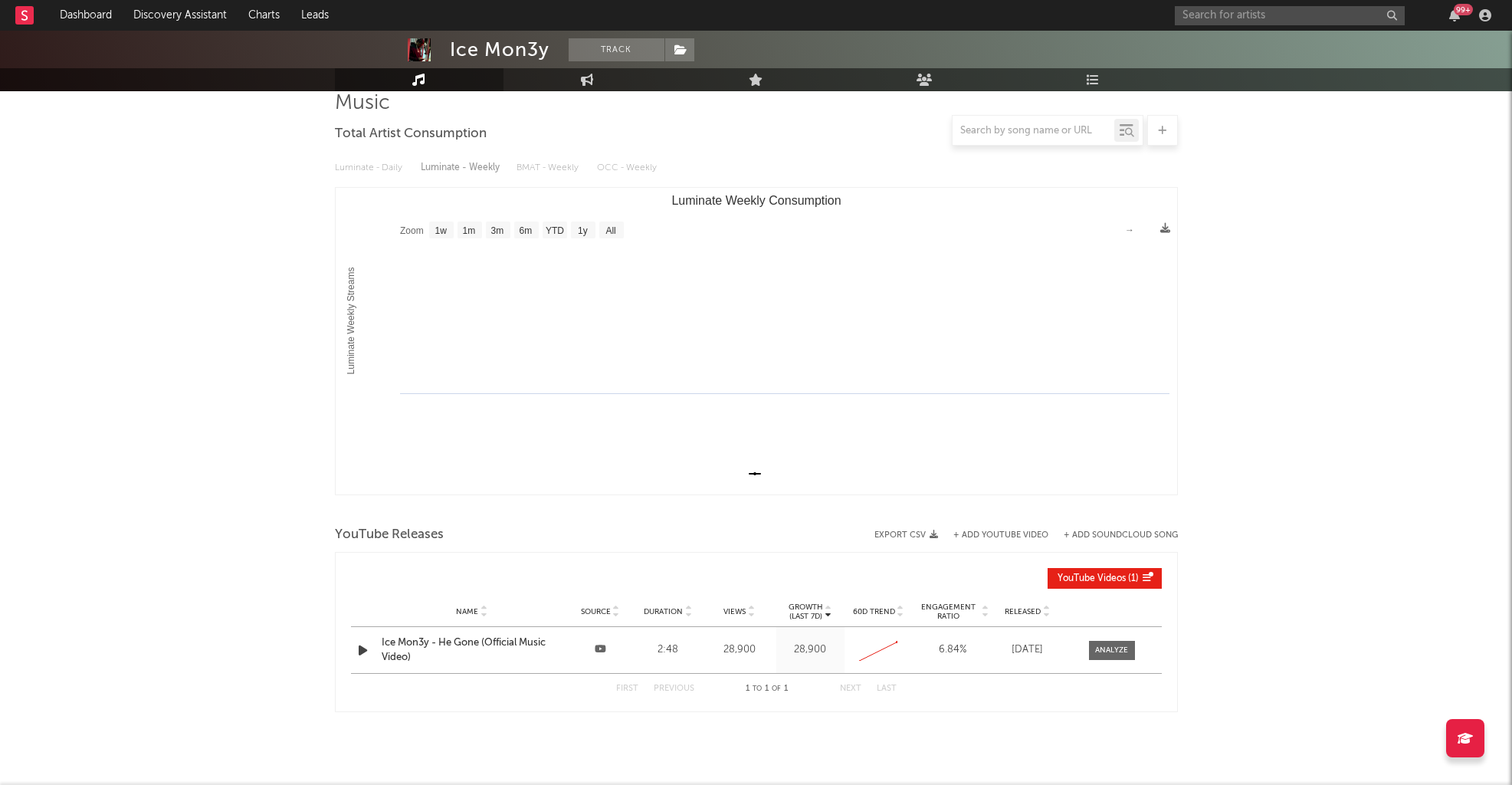
scroll to position [159, 0]
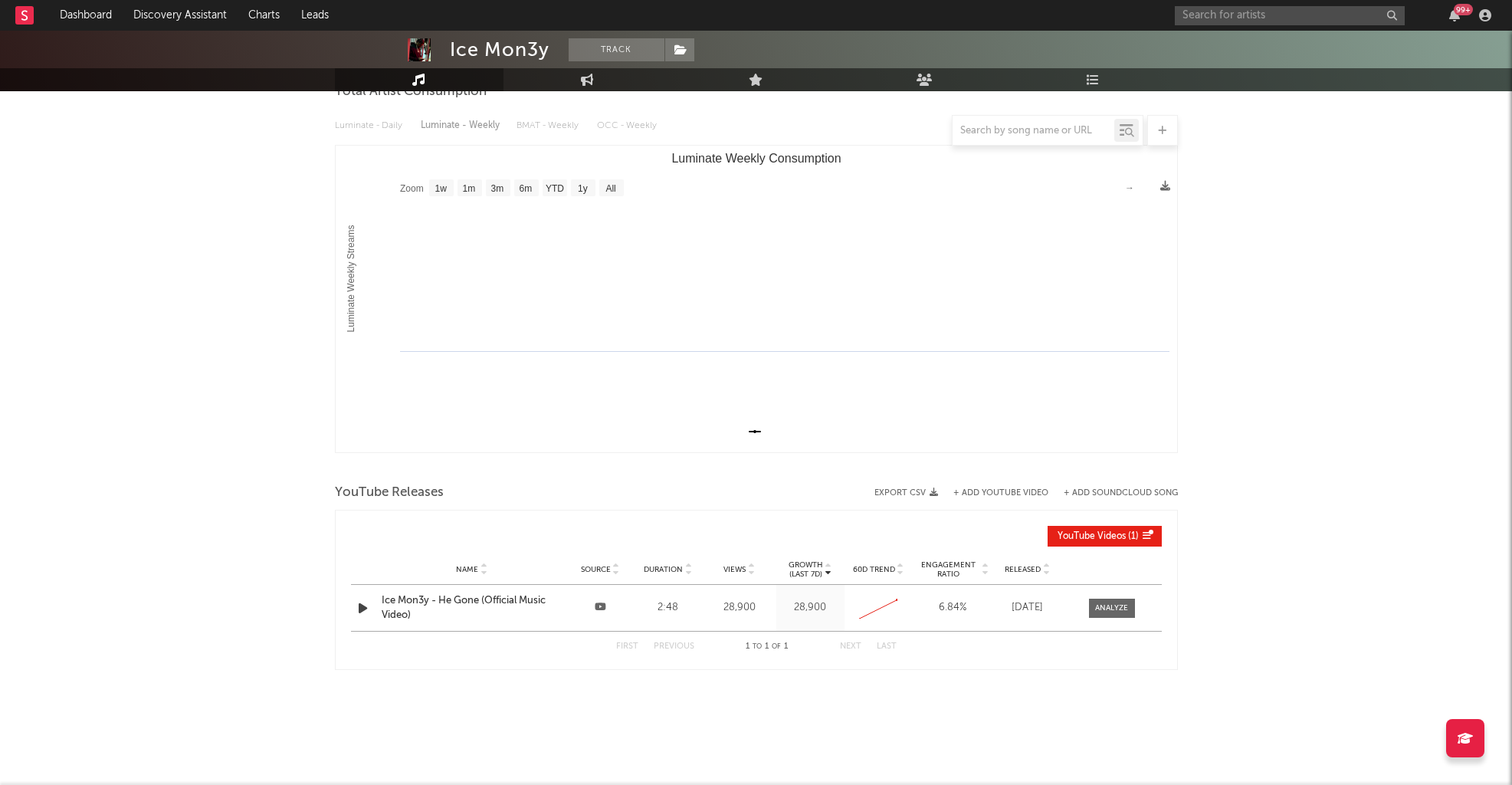
click at [448, 600] on div "Ice Mon3y - He Gone (Official Music Video)" at bounding box center [472, 608] width 181 height 30
click at [1101, 16] on input "text" at bounding box center [1289, 15] width 230 height 19
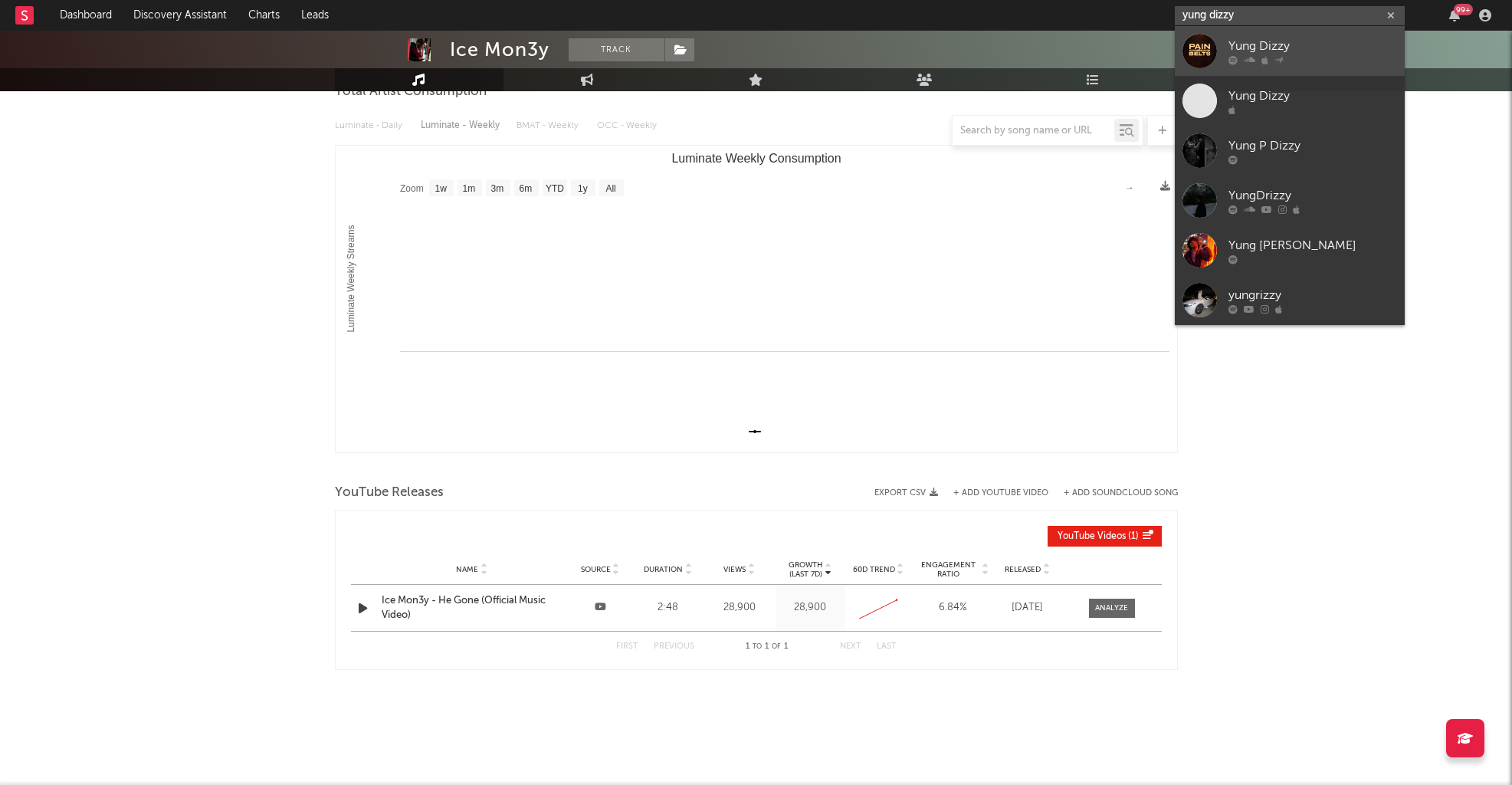
type input "yung dizzy"
click at [1101, 45] on div "Yung Dizzy" at bounding box center [1313, 46] width 168 height 19
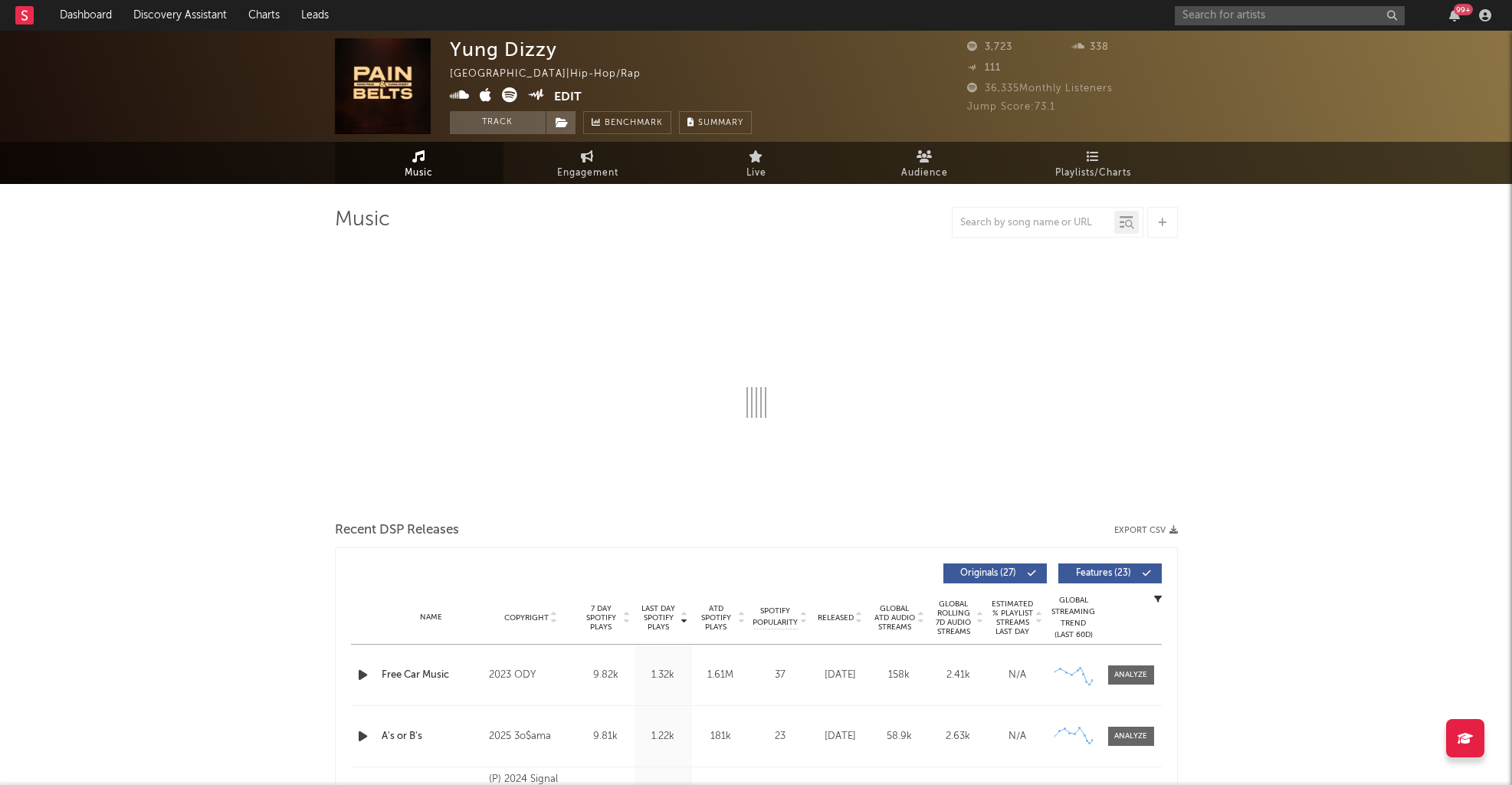
select select "6m"
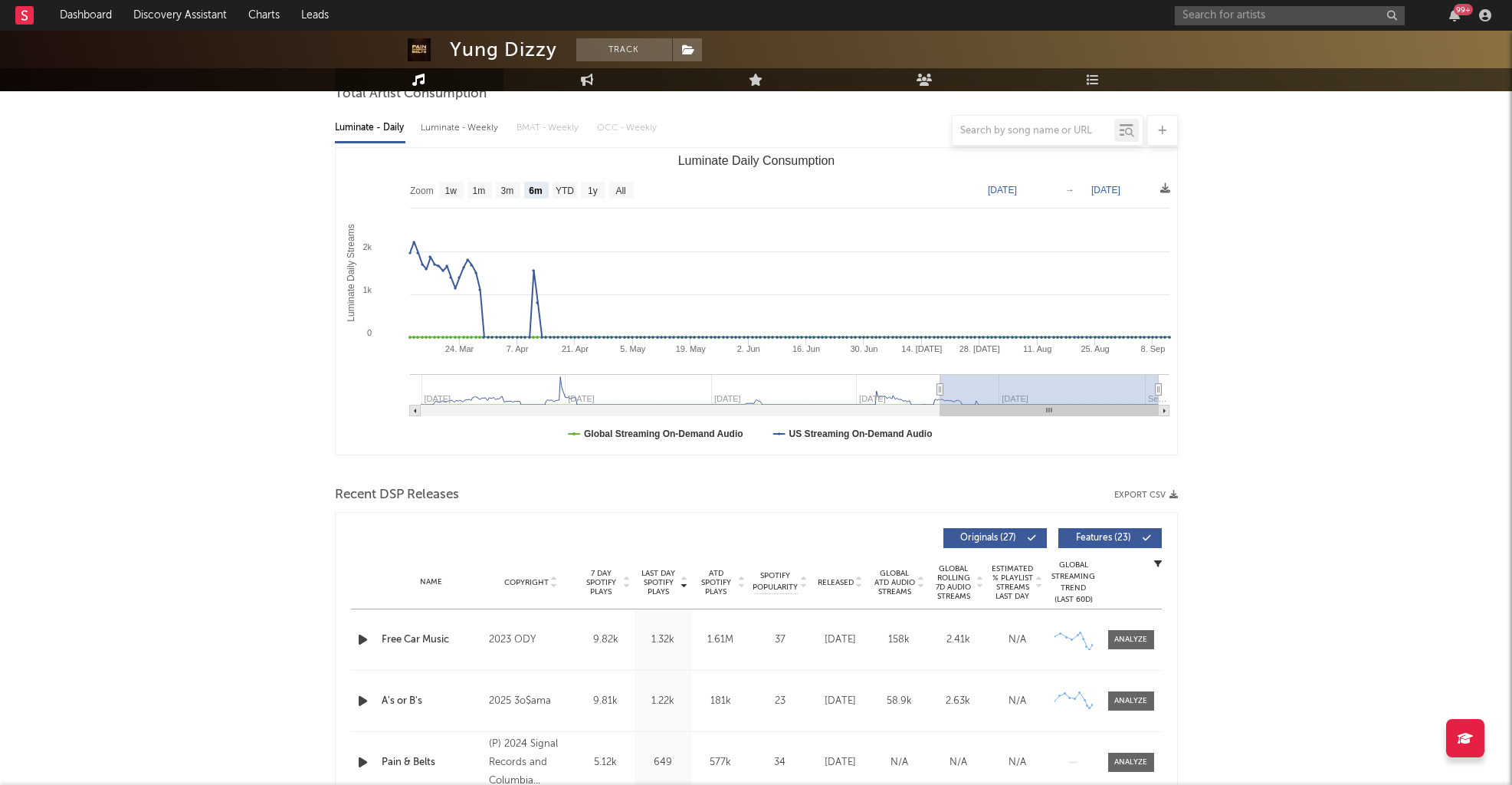
scroll to position [158, 0]
click at [1101, 19] on input "text" at bounding box center [1289, 15] width 230 height 19
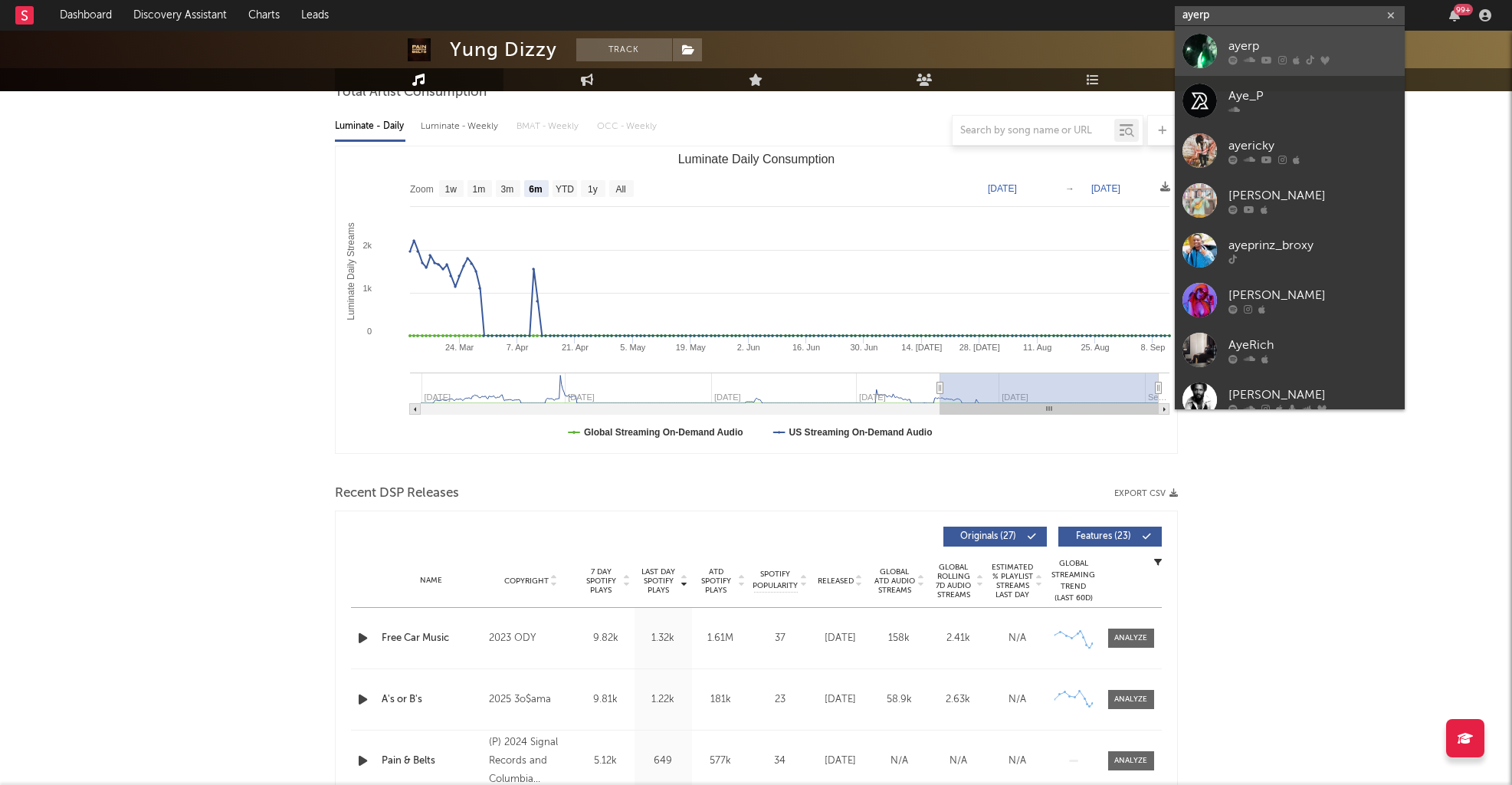
type input "ayerp"
click at [1101, 41] on div "ayerp" at bounding box center [1313, 46] width 168 height 19
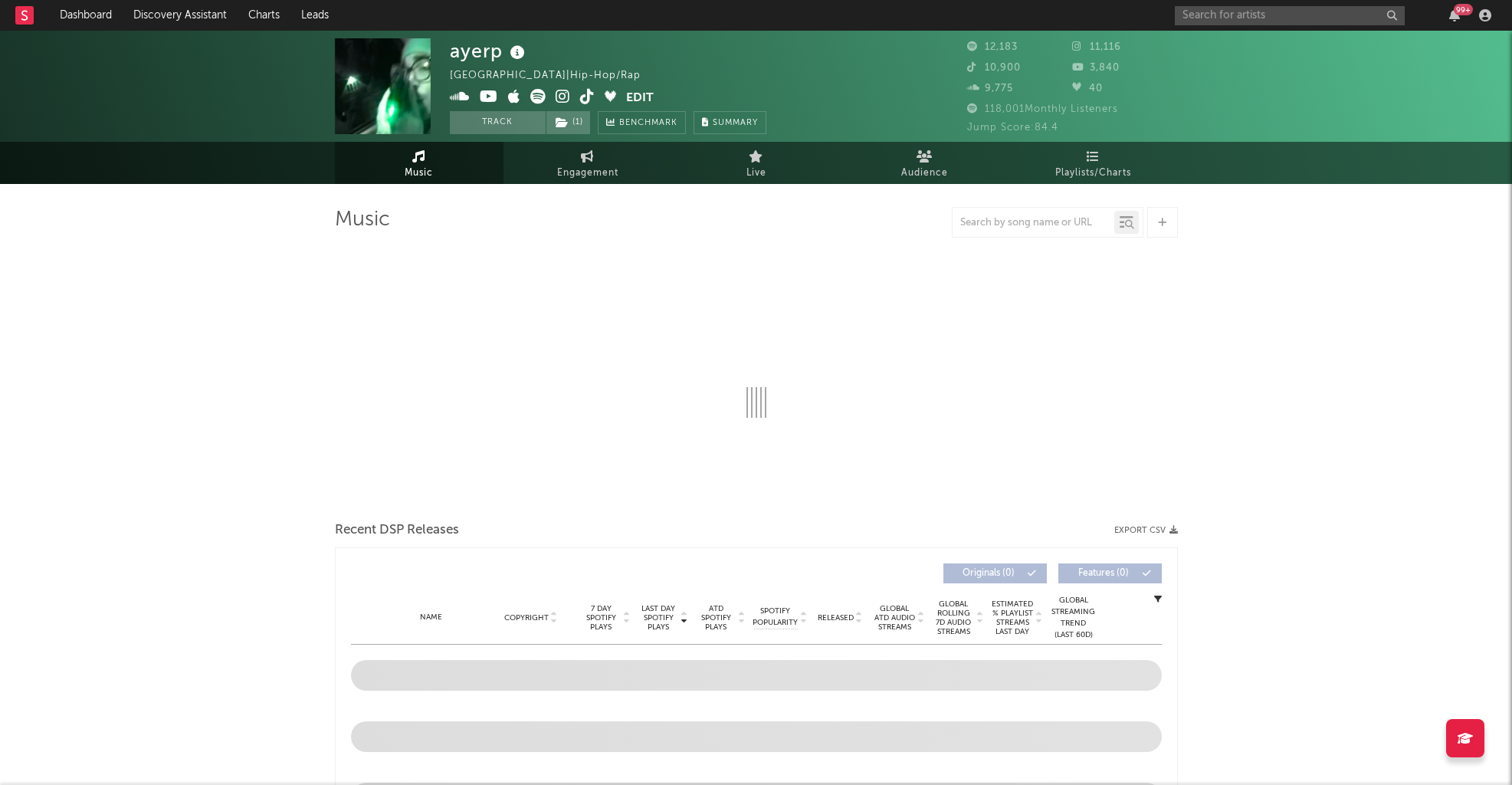
select select "6m"
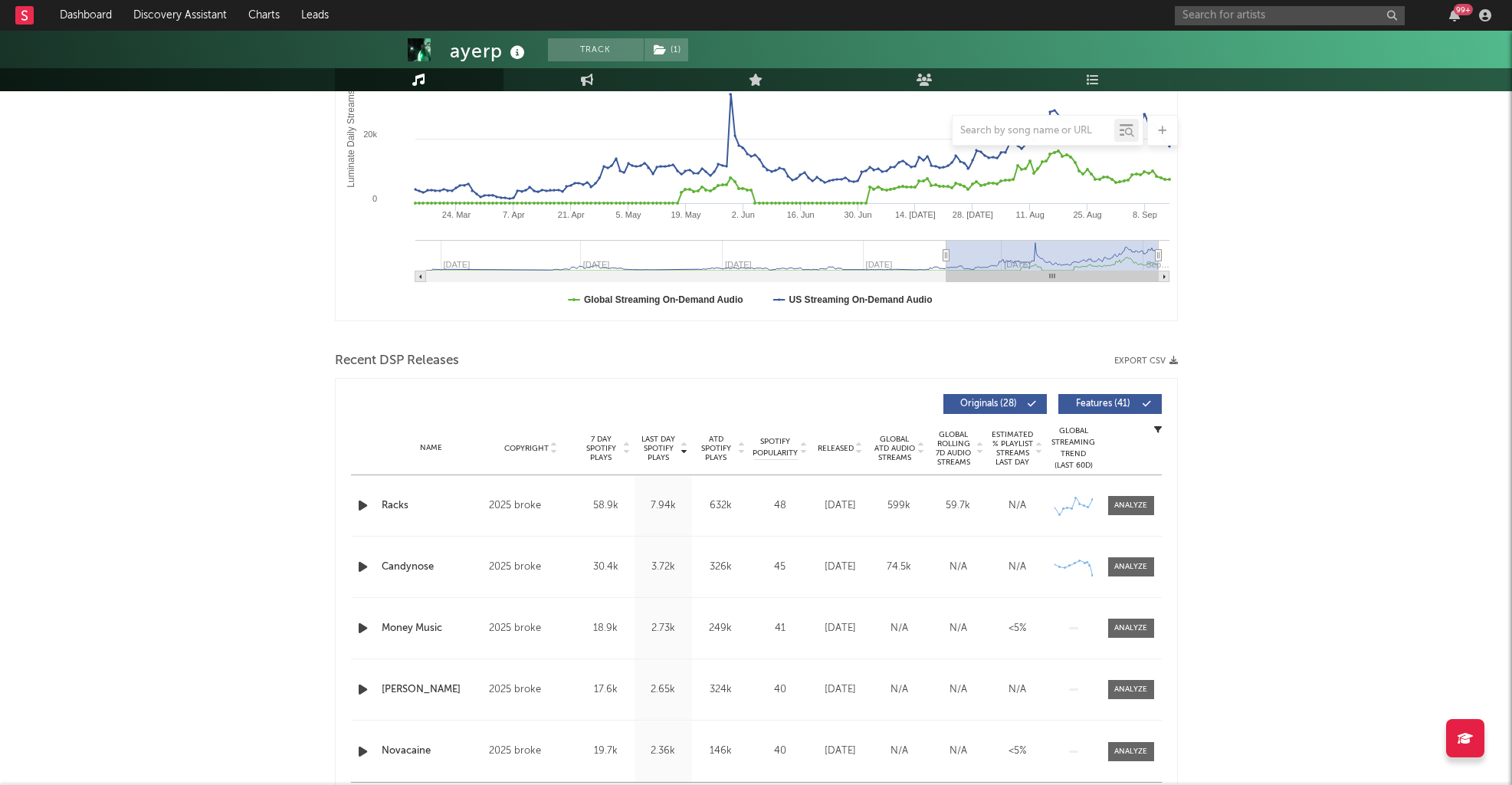
scroll to position [307, 0]
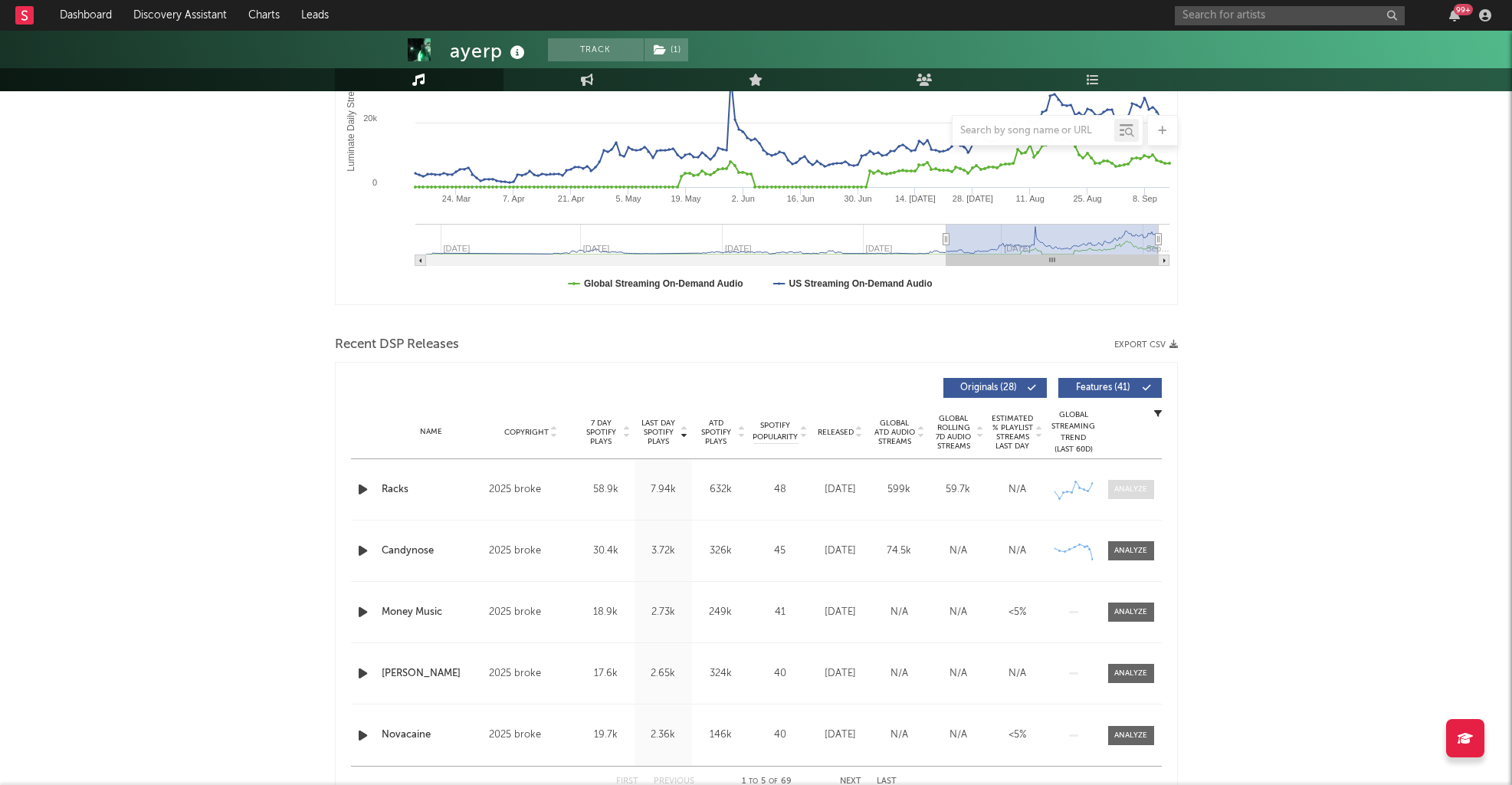
click at [1101, 492] on div at bounding box center [1130, 490] width 33 height 12
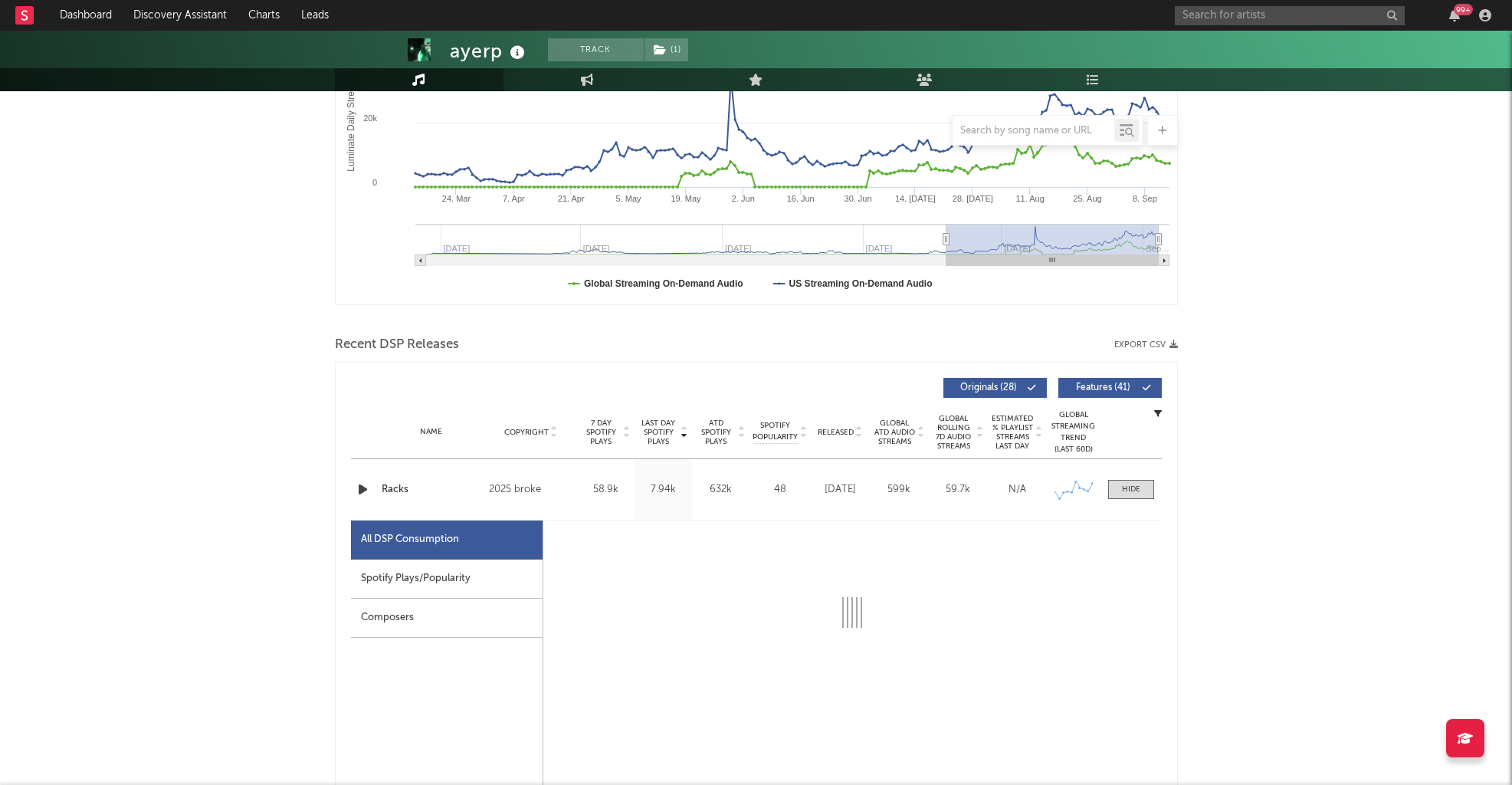
select select "1w"
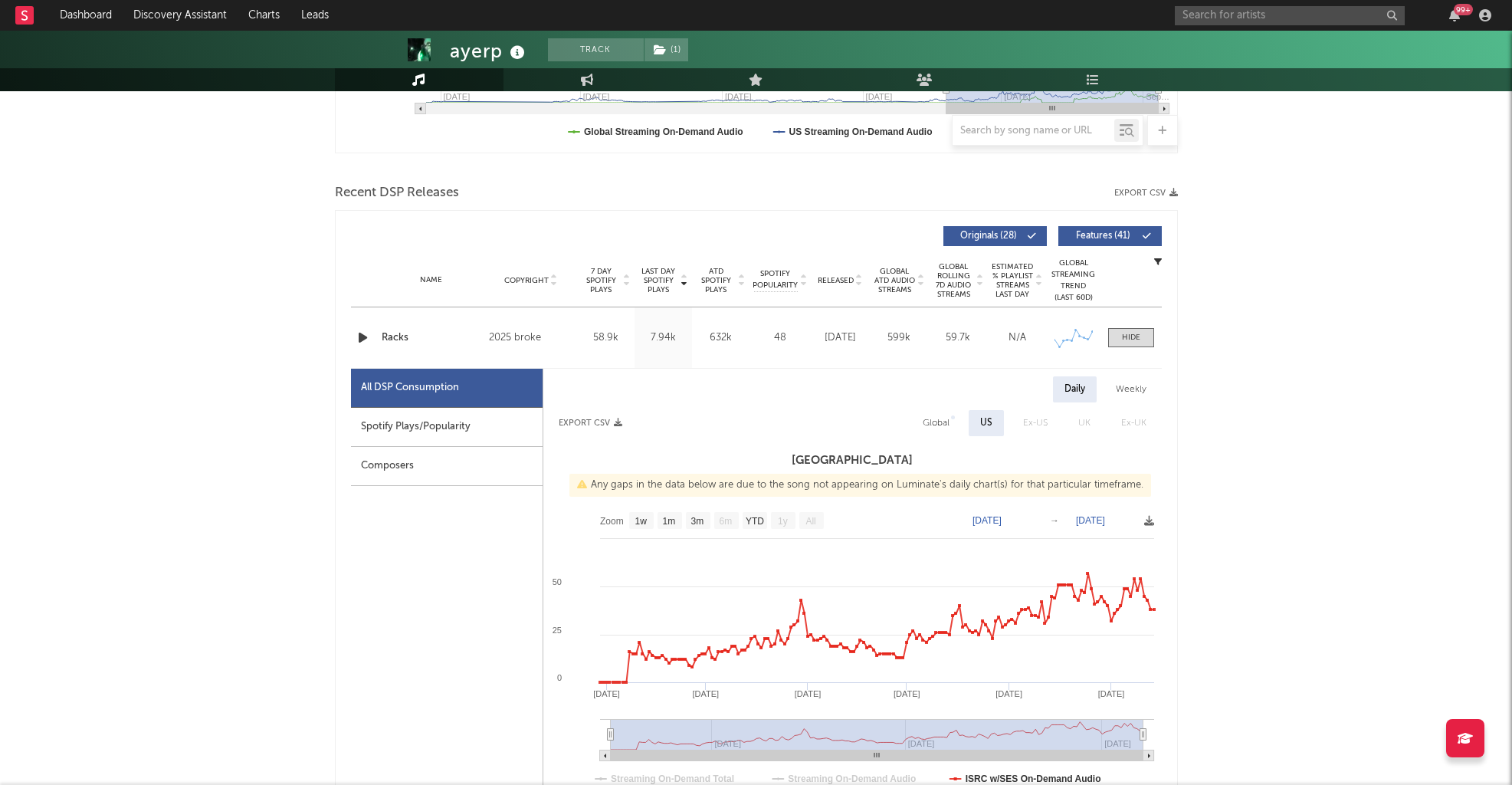
scroll to position [471, 0]
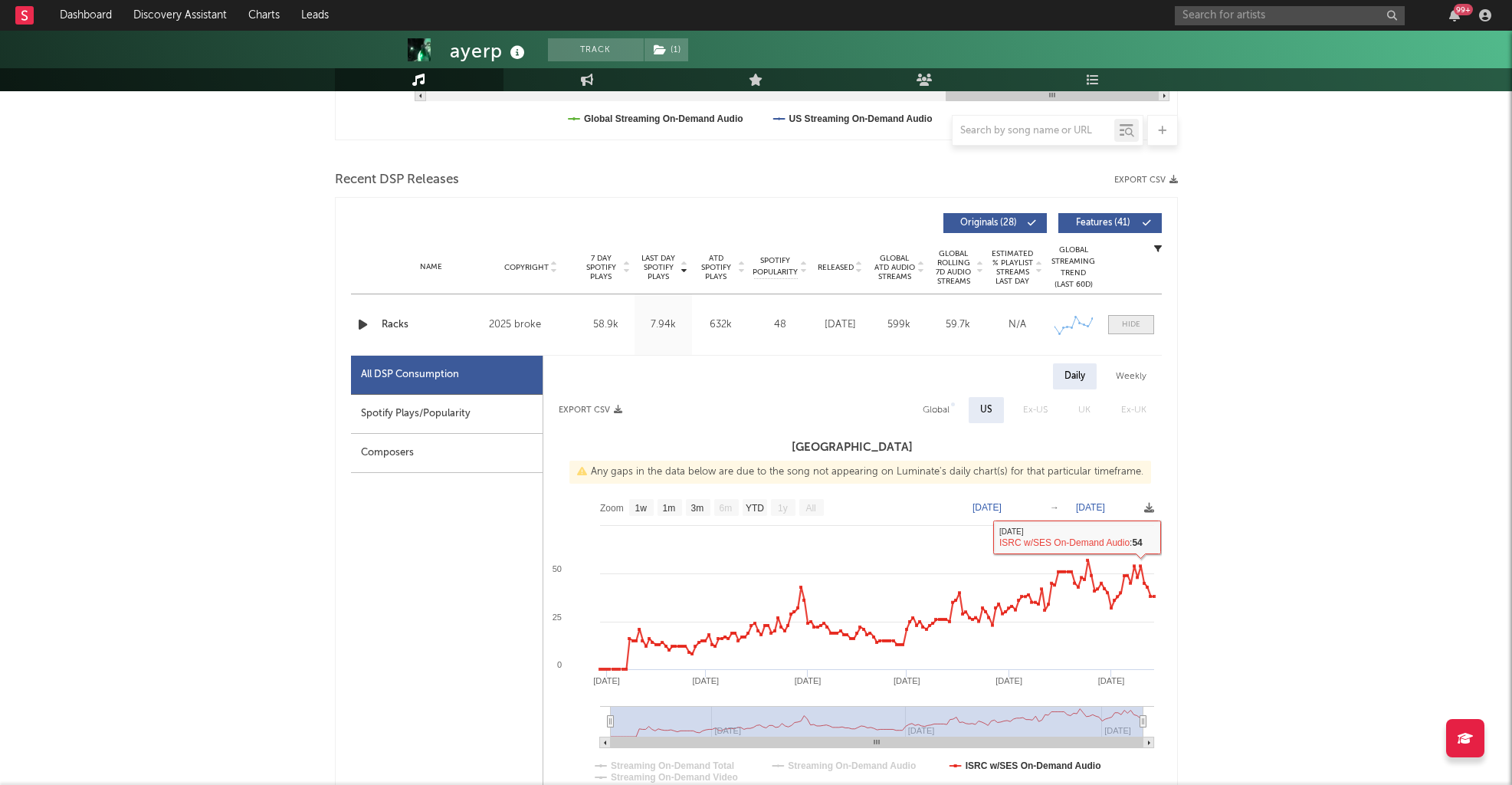
click at [1101, 324] on div at bounding box center [1131, 325] width 19 height 12
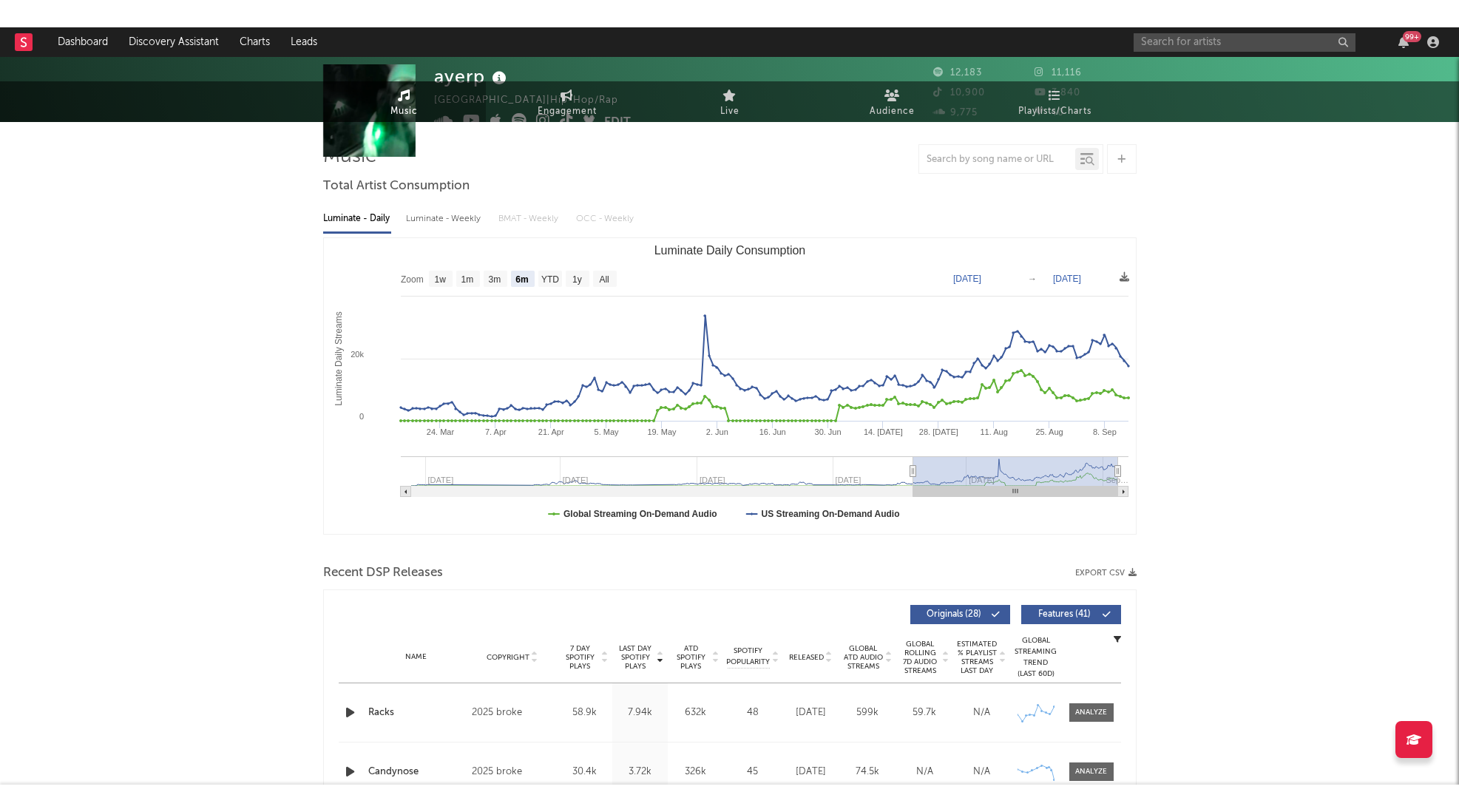
scroll to position [0, 0]
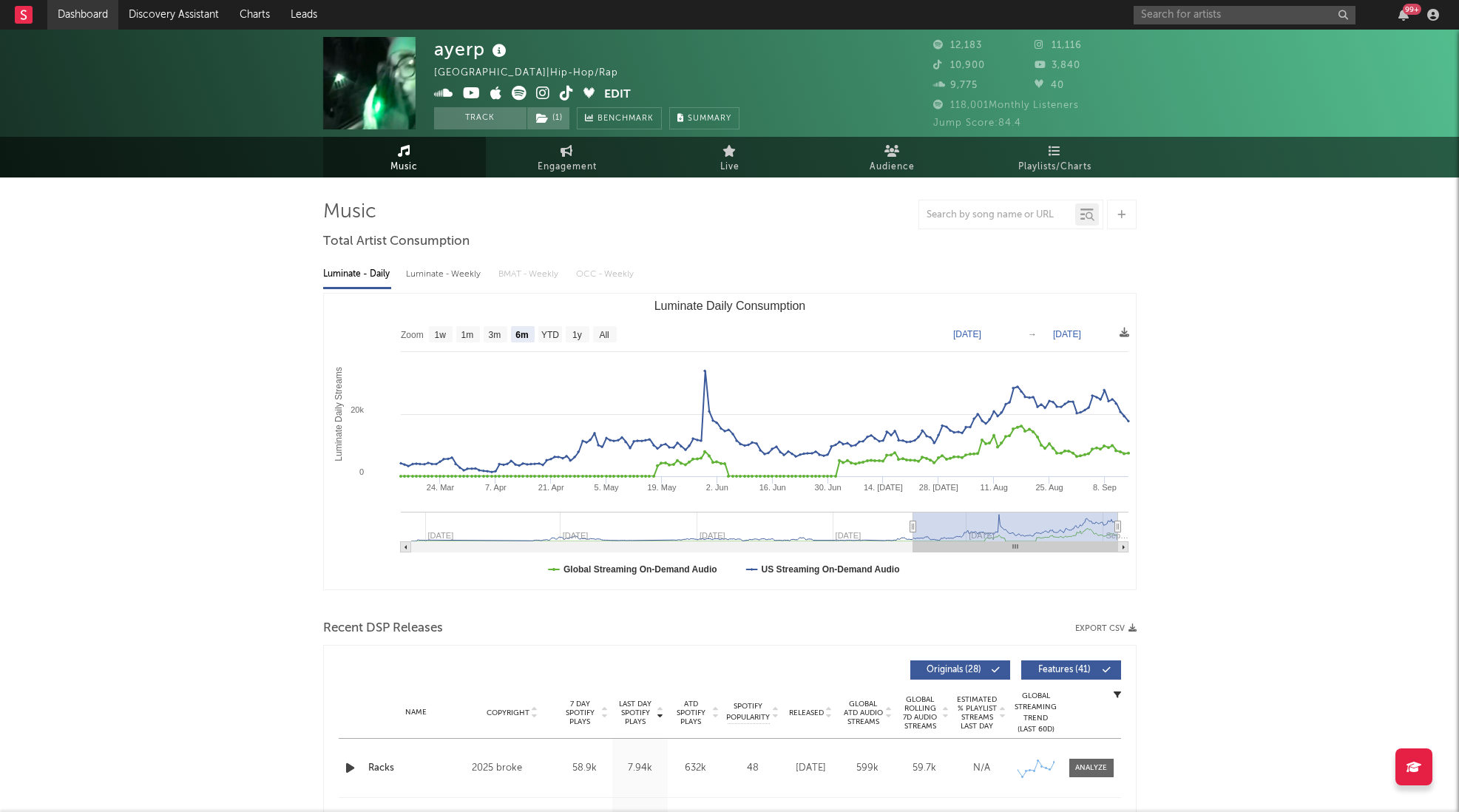
click at [72, 26] on link "Dashboard" at bounding box center [82, 15] width 71 height 29
